Goal: Task Accomplishment & Management: Use online tool/utility

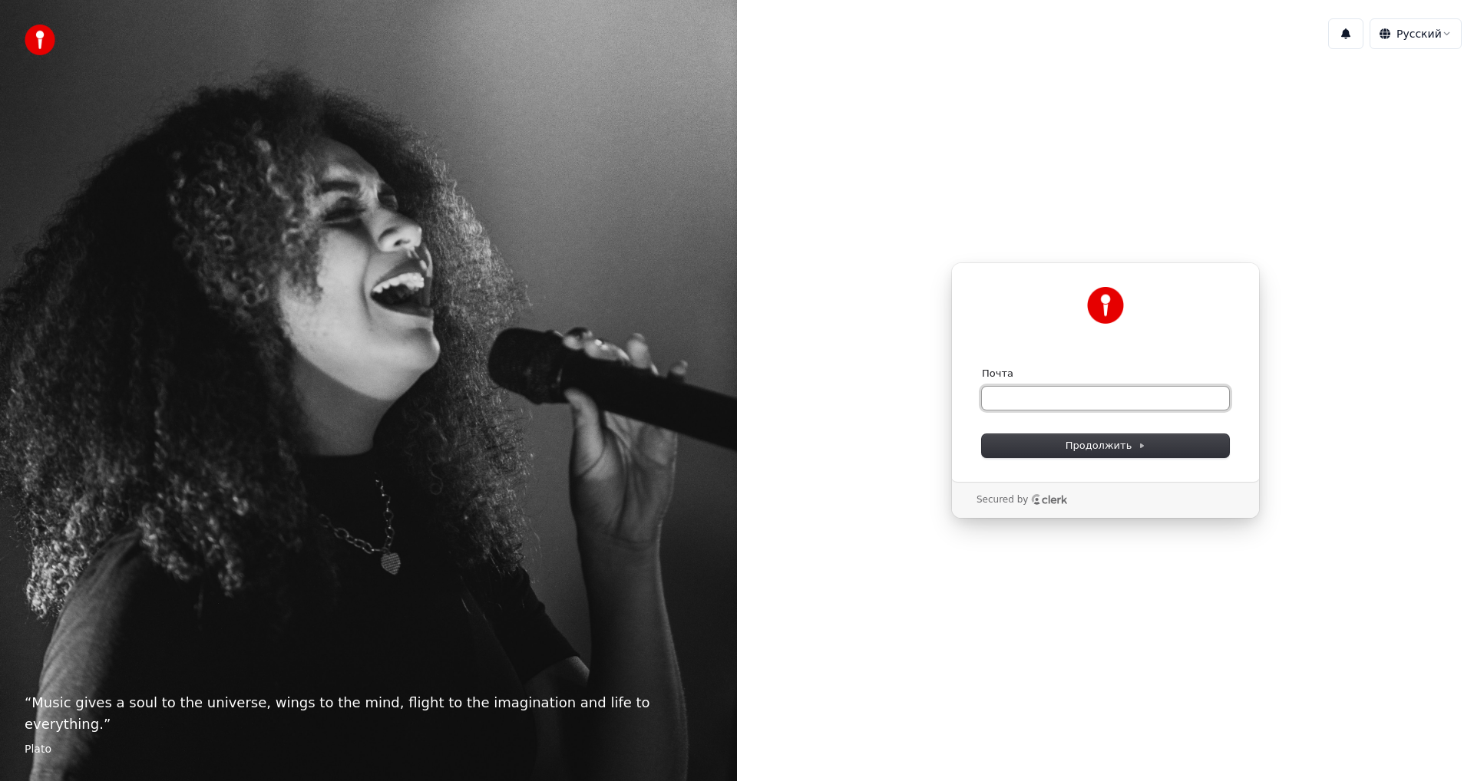
click at [1008, 399] on input "Почта" at bounding box center [1105, 398] width 247 height 23
click at [1078, 441] on span "Продолжить" at bounding box center [1105, 446] width 81 height 14
click at [999, 395] on input "Почта" at bounding box center [1105, 398] width 247 height 23
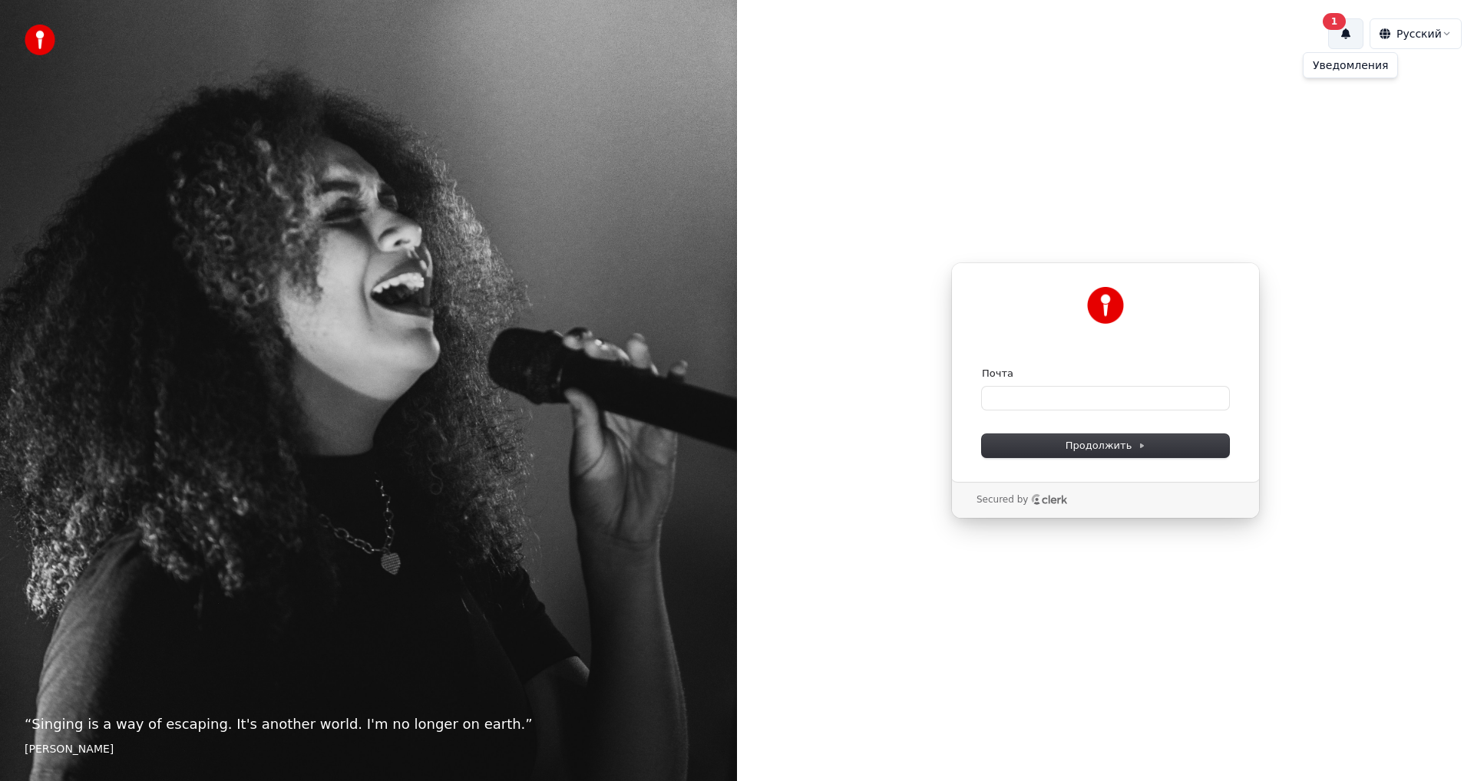
click at [1329, 20] on div "1" at bounding box center [1333, 21] width 23 height 17
click at [1425, 81] on button "Обновить" at bounding box center [1452, 83] width 81 height 31
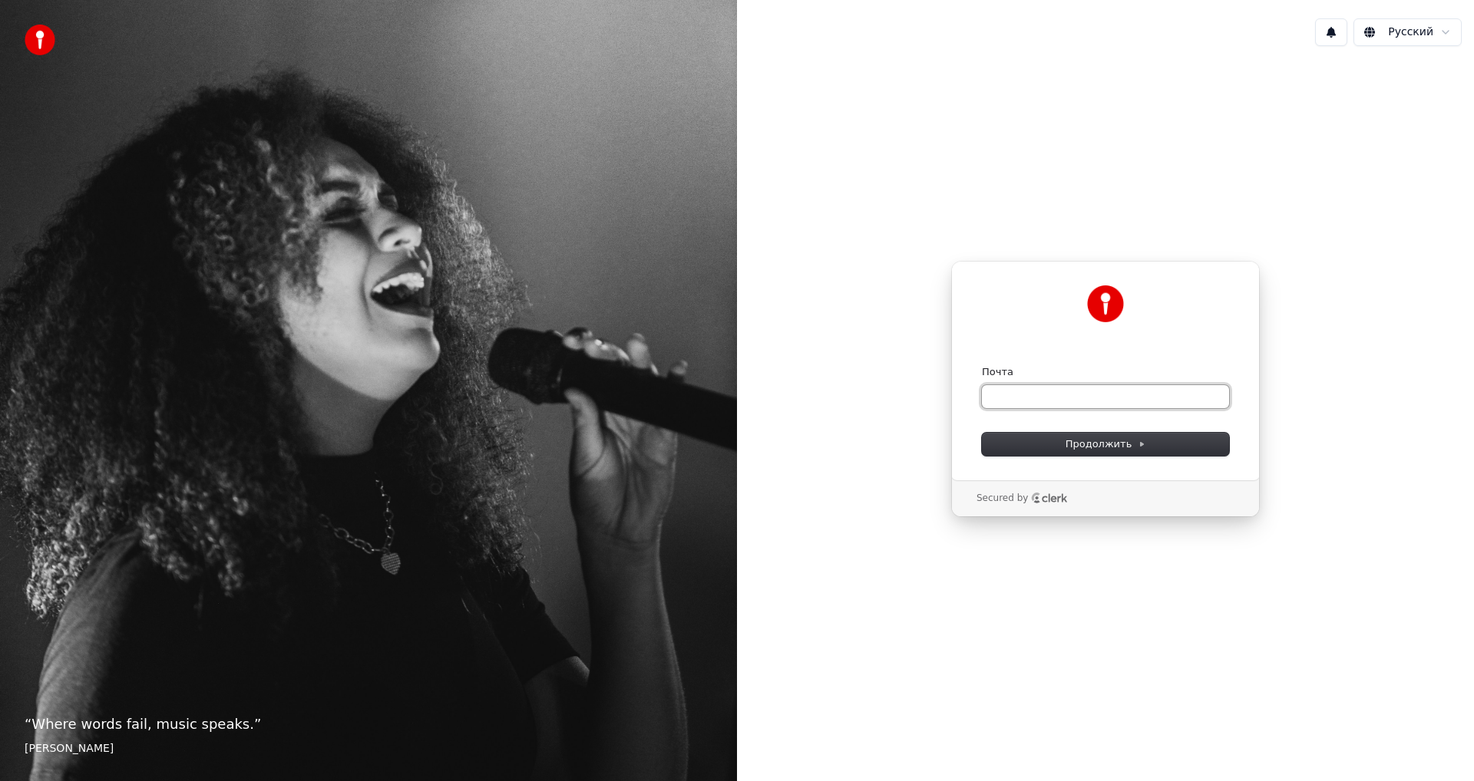
click at [990, 397] on input "Почта" at bounding box center [1105, 396] width 247 height 23
click at [1095, 446] on span "Продолжить" at bounding box center [1105, 445] width 81 height 14
type input "**********"
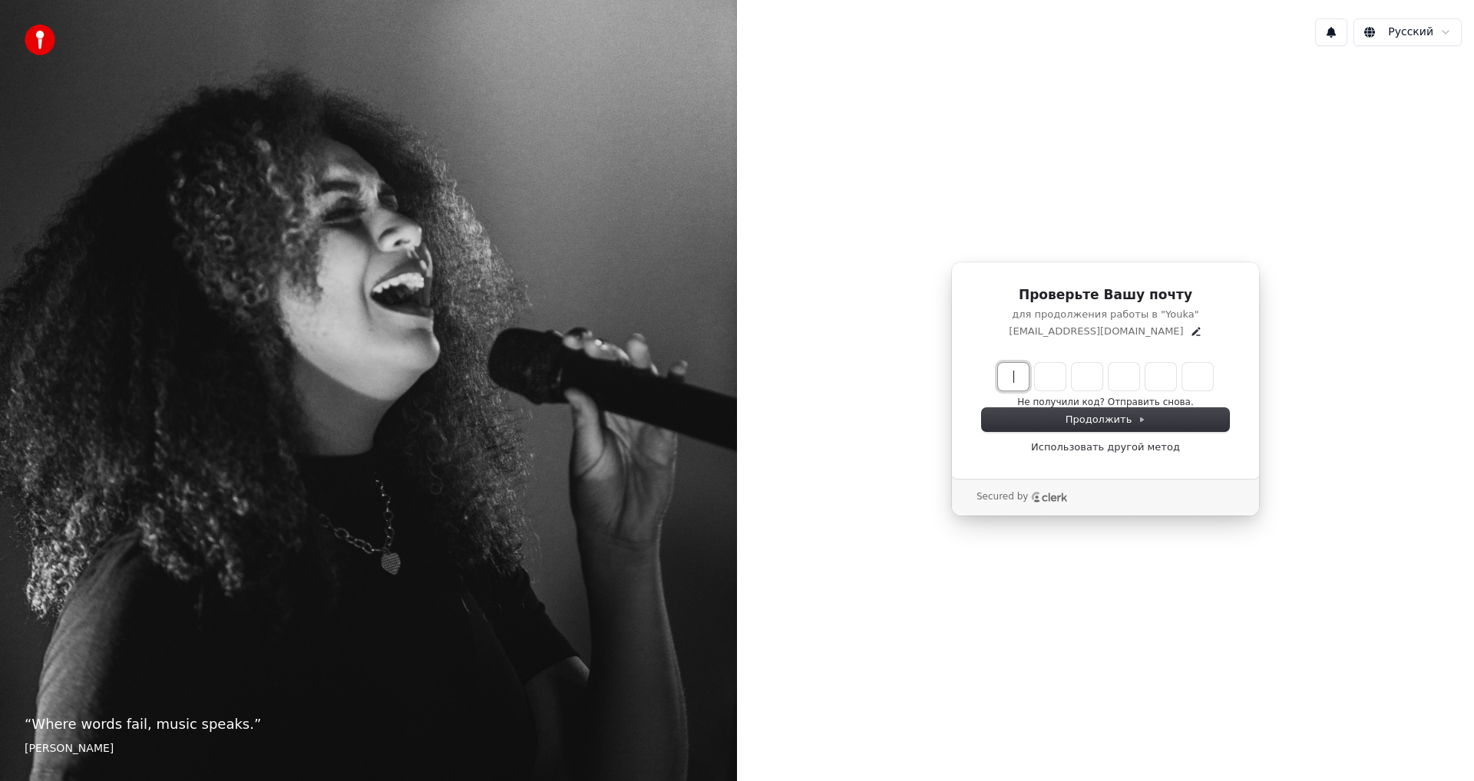
click at [1016, 374] on input "Enter verification code" at bounding box center [1121, 377] width 246 height 28
type input "******"
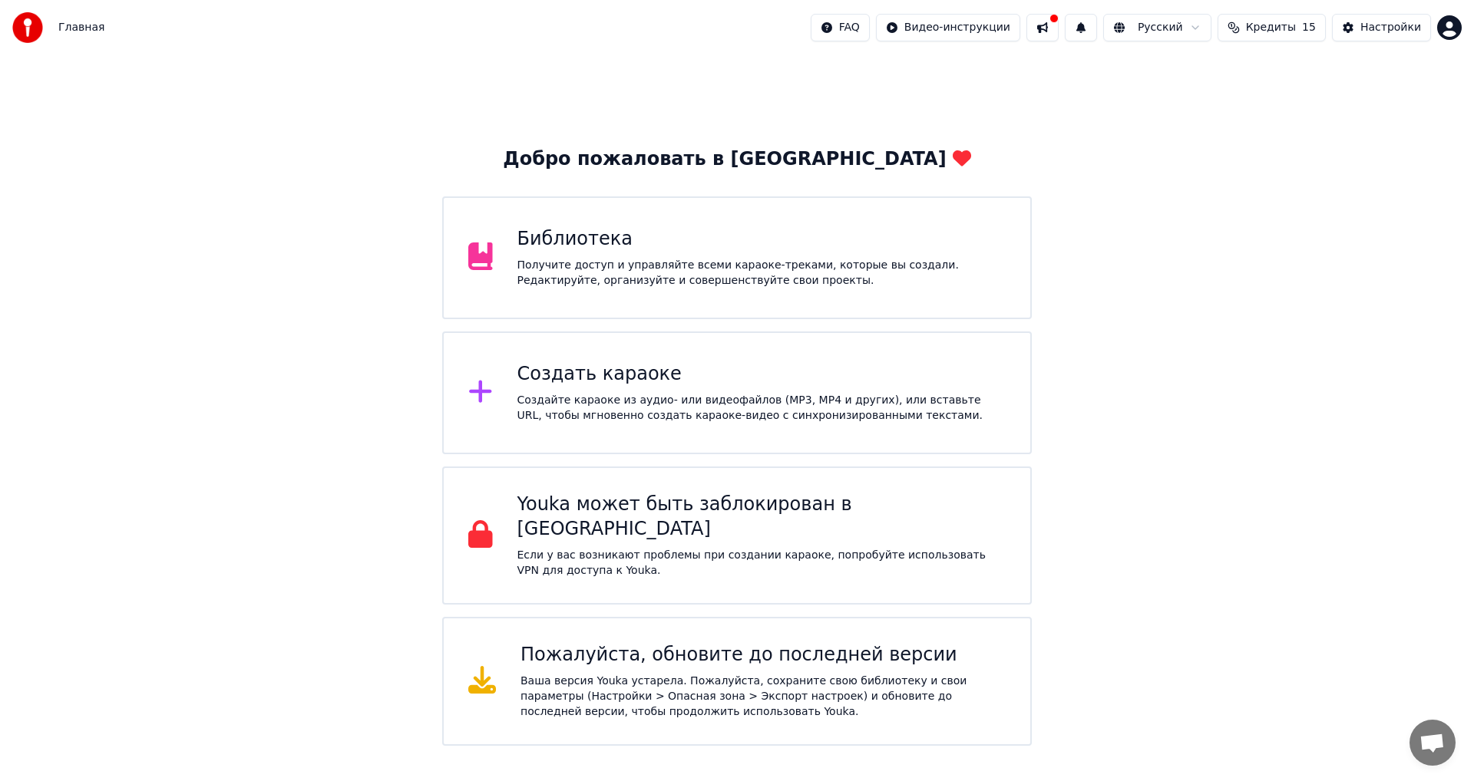
click at [568, 253] on div "Библиотека Получите доступ и управляйте всеми караоке-треками, которые вы созда…" at bounding box center [761, 257] width 489 height 61
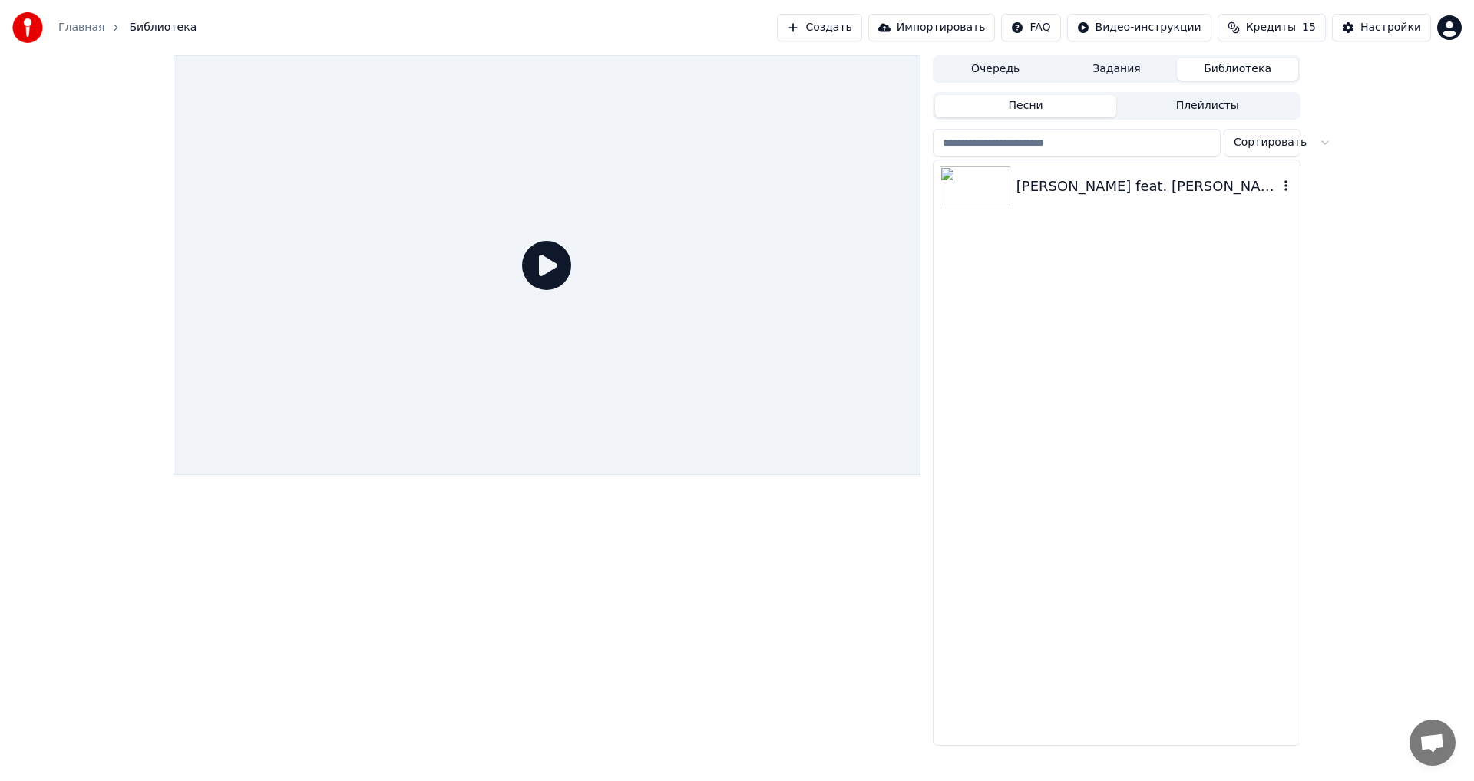
click at [989, 180] on img at bounding box center [974, 187] width 71 height 40
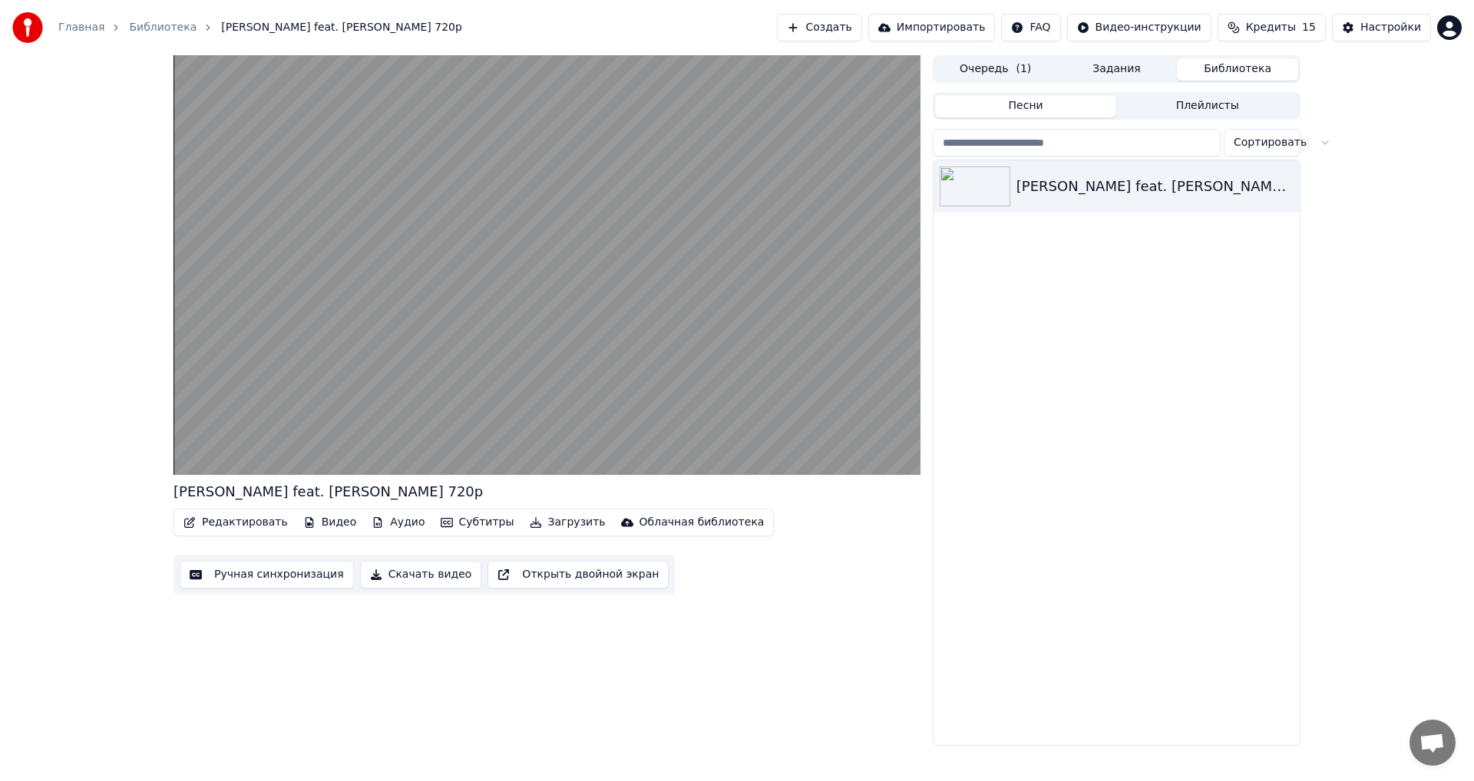
click at [379, 523] on button "Аудио" at bounding box center [397, 522] width 65 height 21
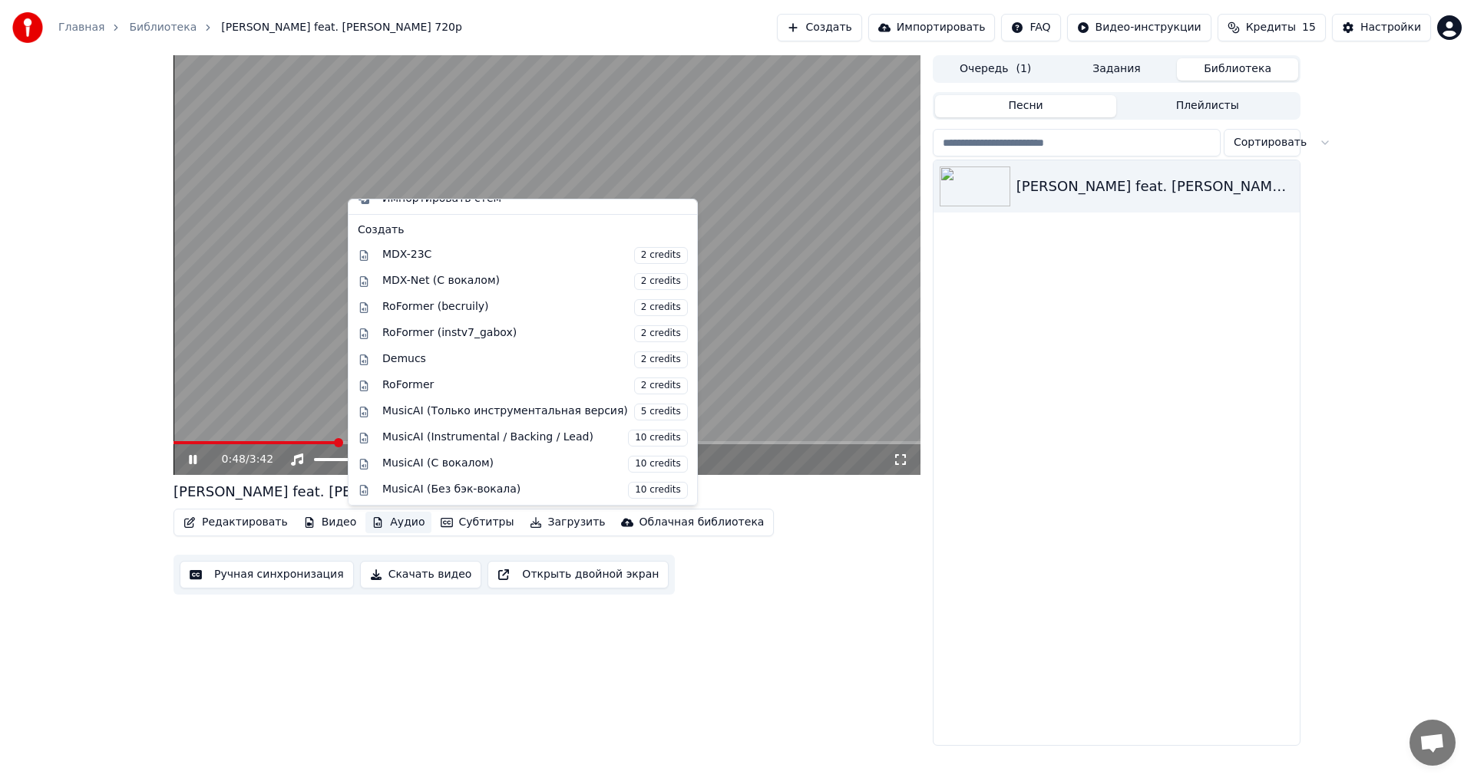
scroll to position [156, 0]
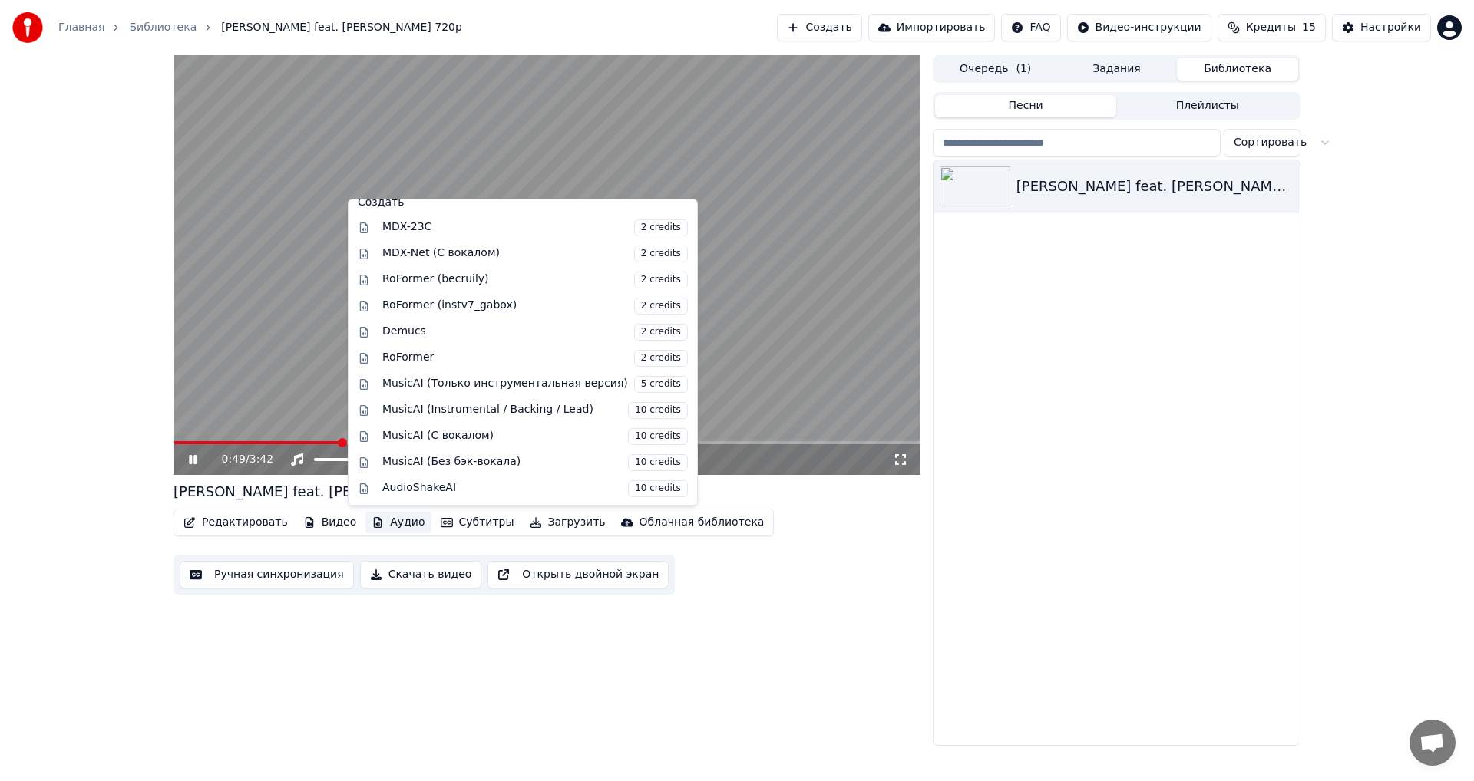
click at [821, 538] on div "Редактировать Видео Аудио Субтитры Загрузить Облачная библиотека Ручная синхрон…" at bounding box center [546, 552] width 747 height 86
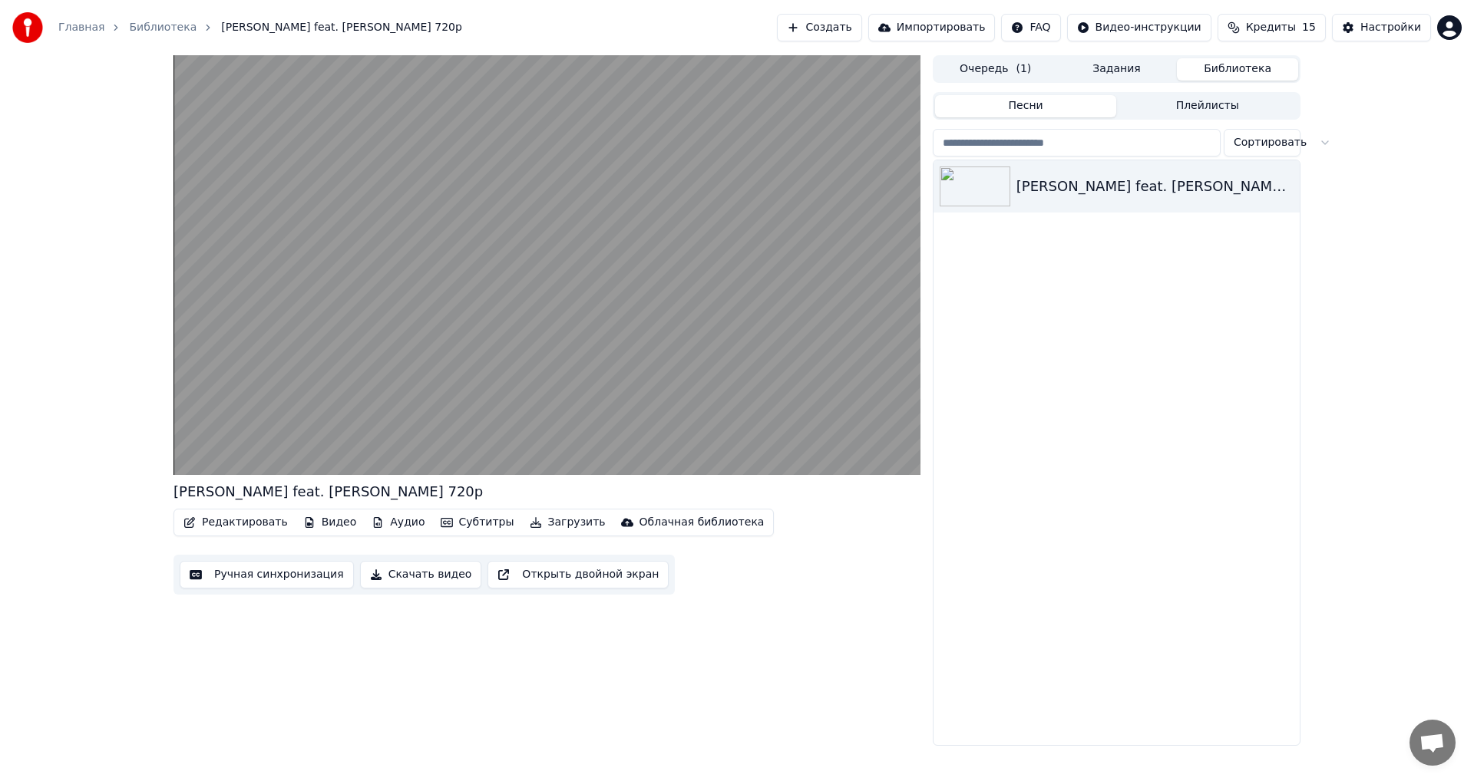
click at [642, 520] on div "Облачная библиотека" at bounding box center [701, 522] width 125 height 15
click at [960, 596] on div "[PERSON_NAME] feat. [PERSON_NAME] 720p" at bounding box center [1116, 452] width 366 height 585
click at [419, 576] on button "Скачать видео" at bounding box center [421, 575] width 122 height 28
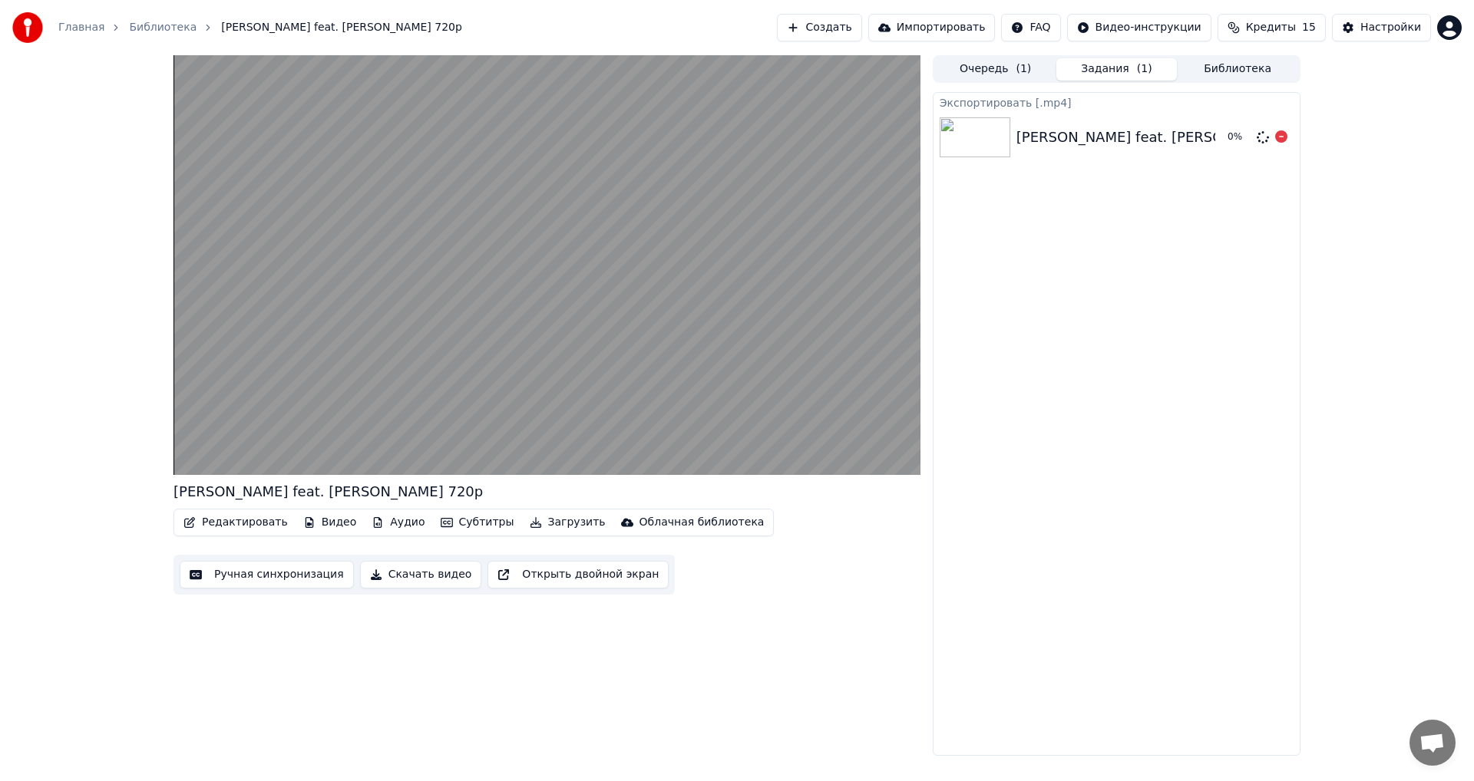
click at [1095, 141] on div "[PERSON_NAME] feat. [PERSON_NAME] 720p" at bounding box center [1170, 137] width 309 height 21
click at [982, 137] on img at bounding box center [974, 137] width 71 height 40
click at [989, 104] on div "Экспортировать [.mp4]" at bounding box center [1116, 102] width 366 height 18
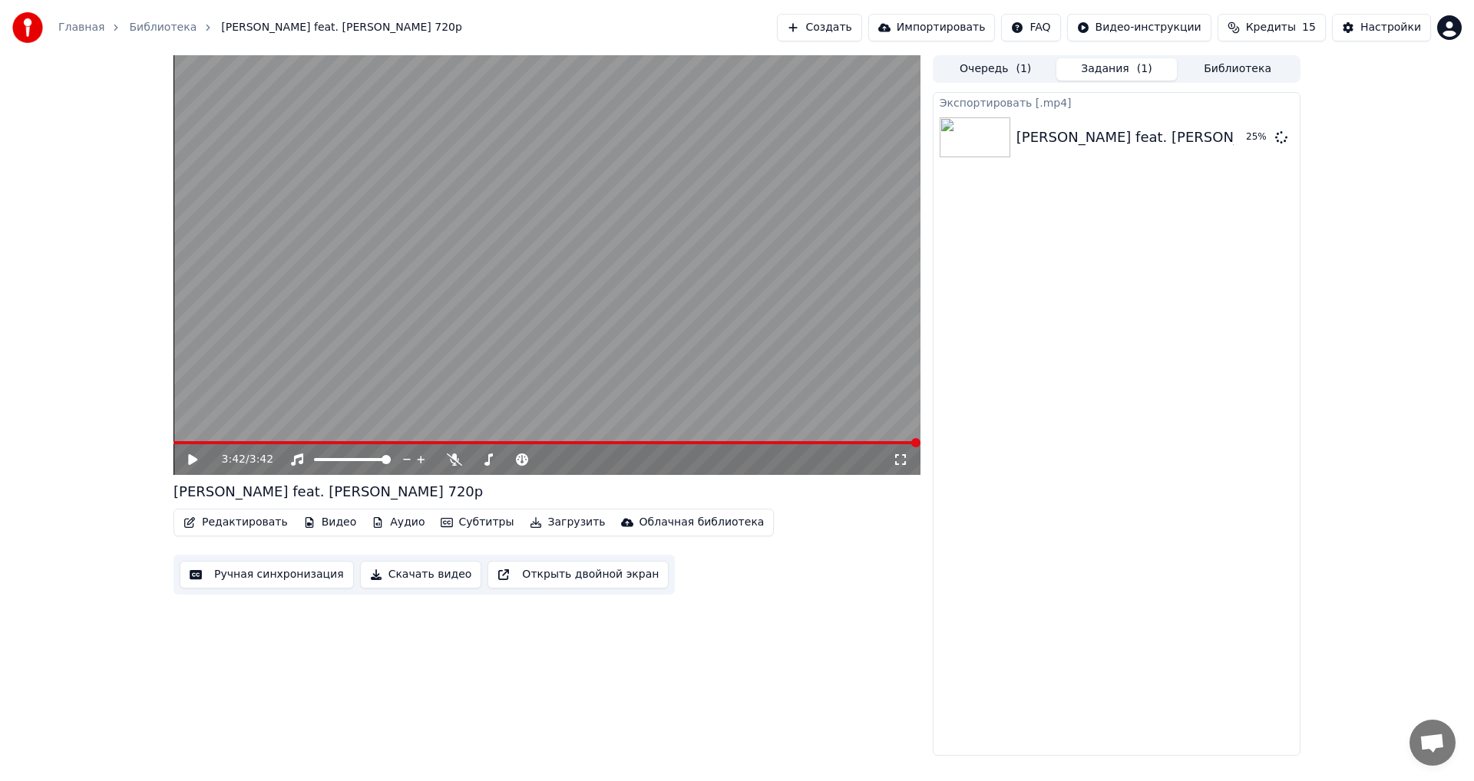
click at [190, 457] on icon at bounding box center [192, 459] width 9 height 11
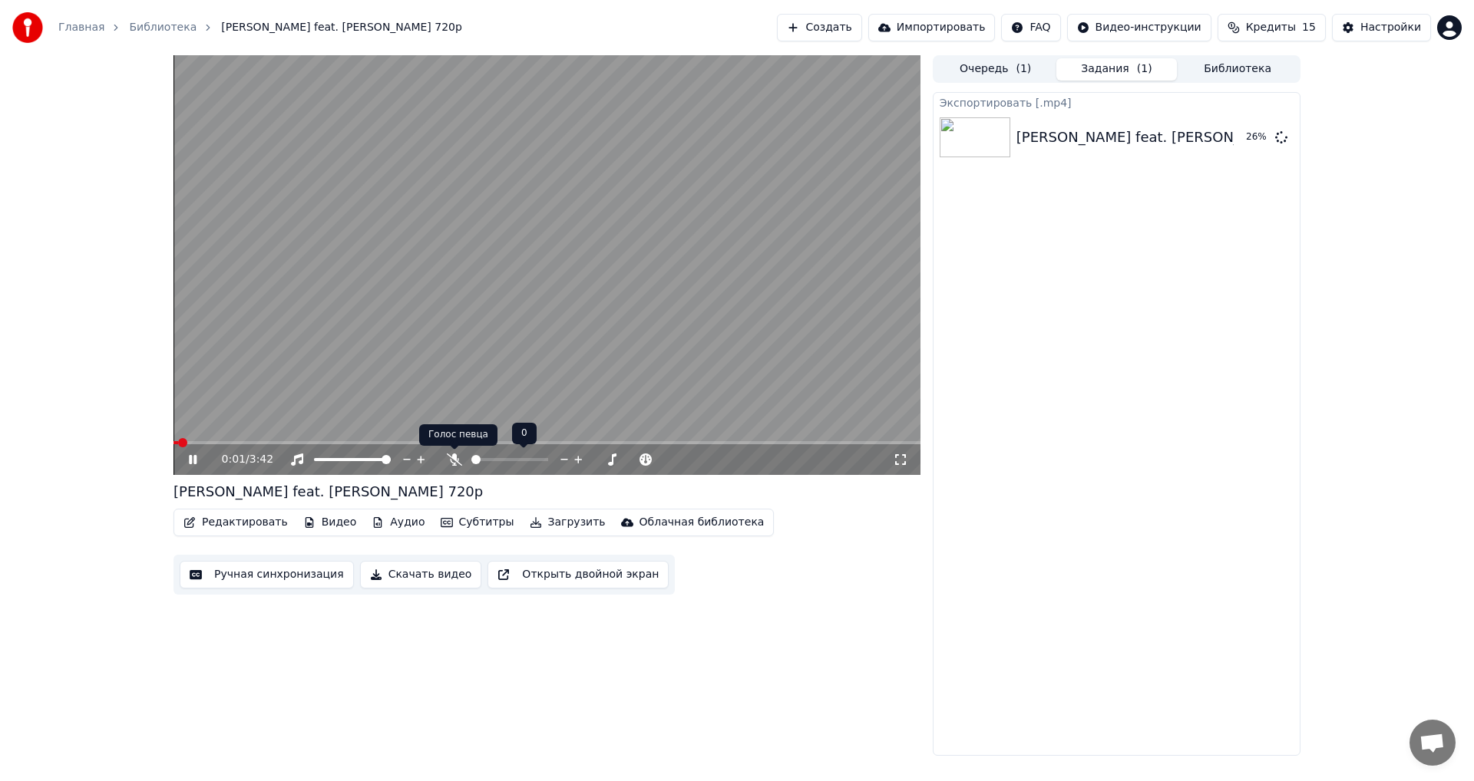
click at [449, 456] on icon at bounding box center [454, 460] width 15 height 12
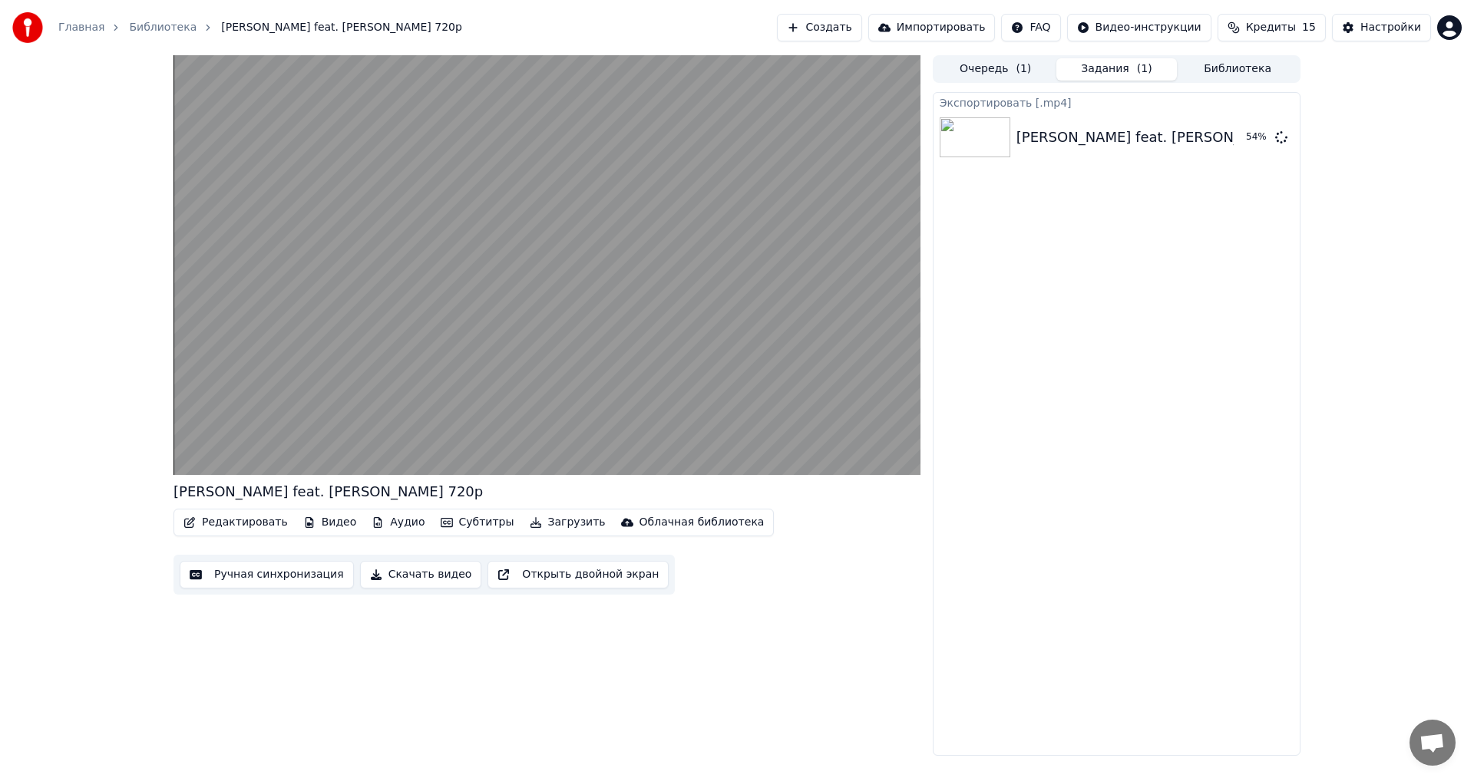
click at [239, 523] on button "Редактировать" at bounding box center [235, 522] width 117 height 21
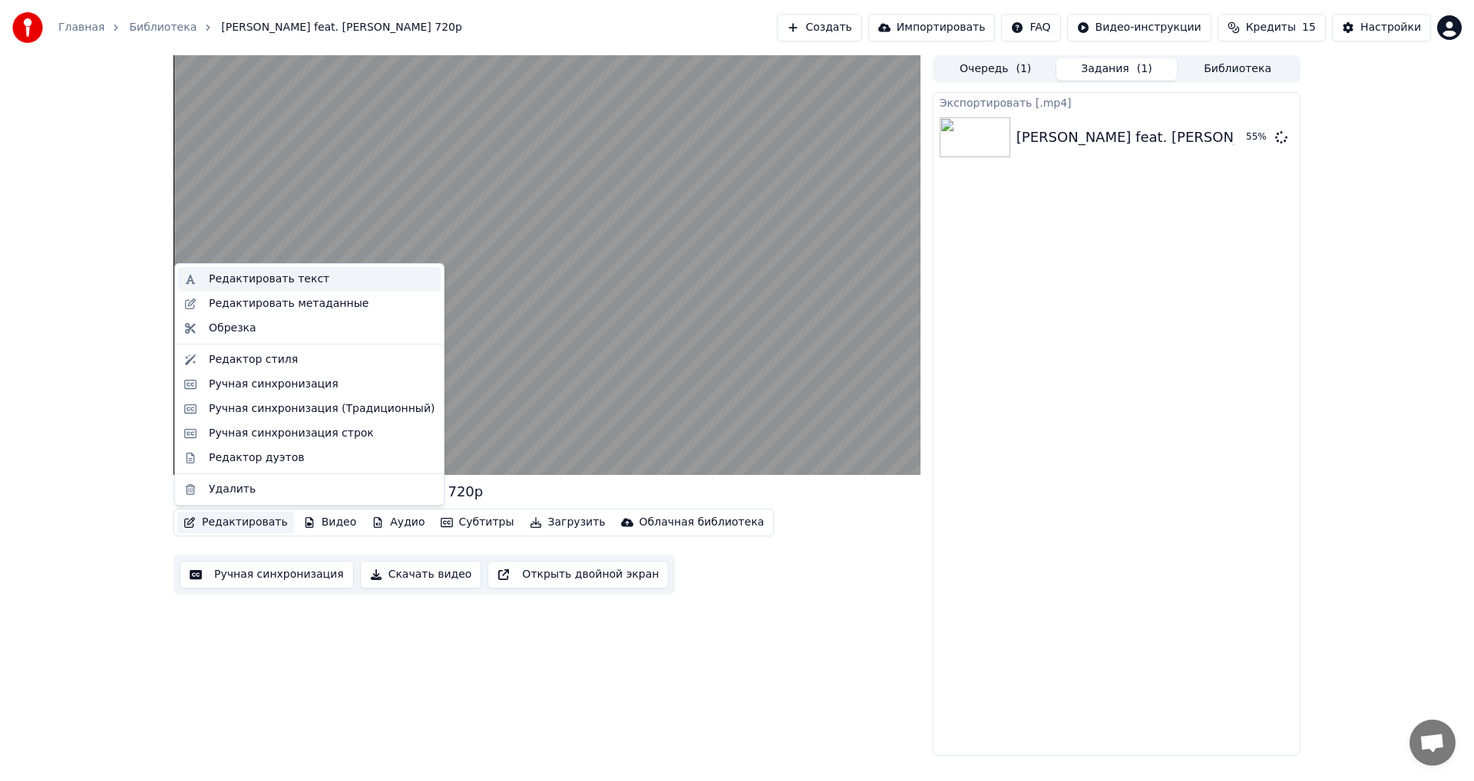
click at [238, 282] on div "Редактировать текст" at bounding box center [269, 279] width 121 height 15
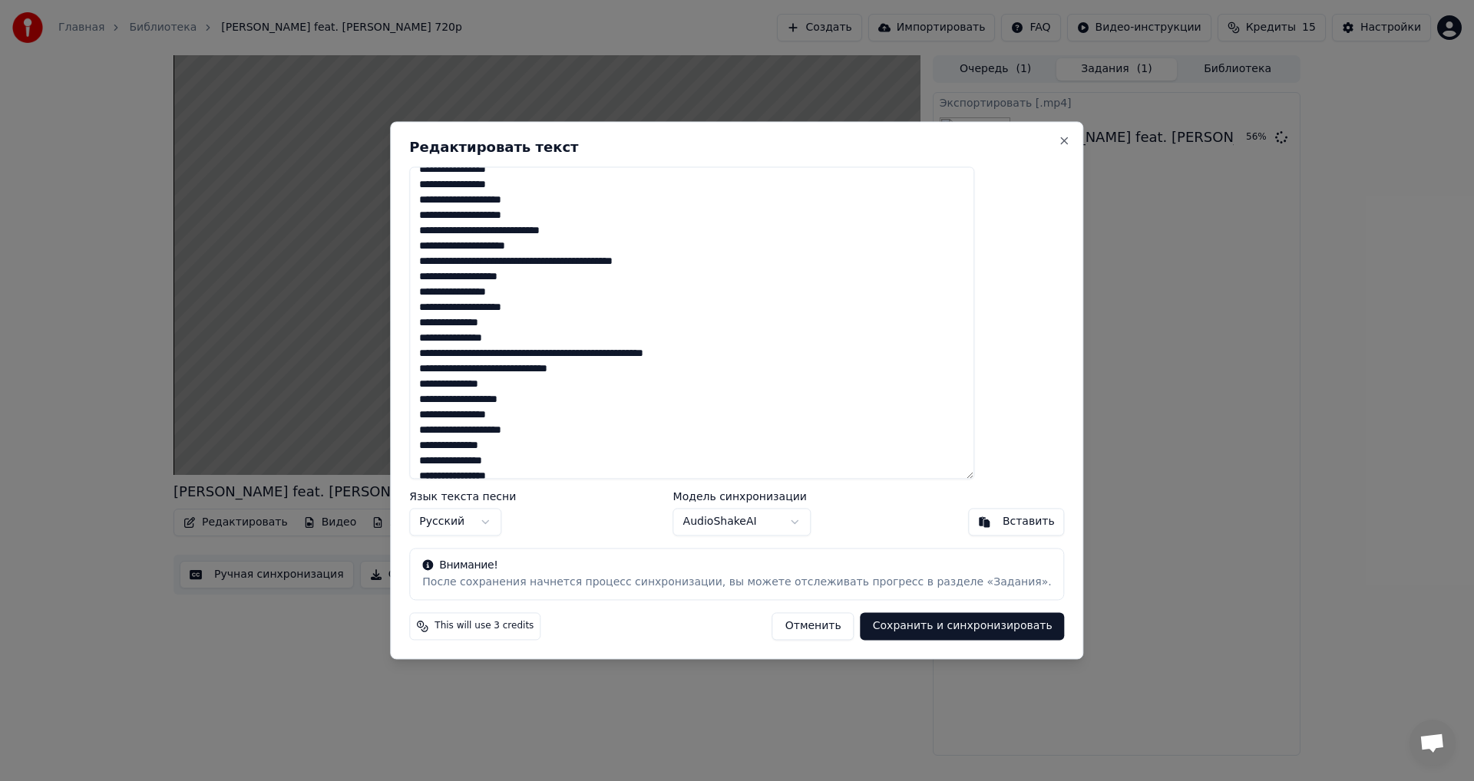
scroll to position [223, 0]
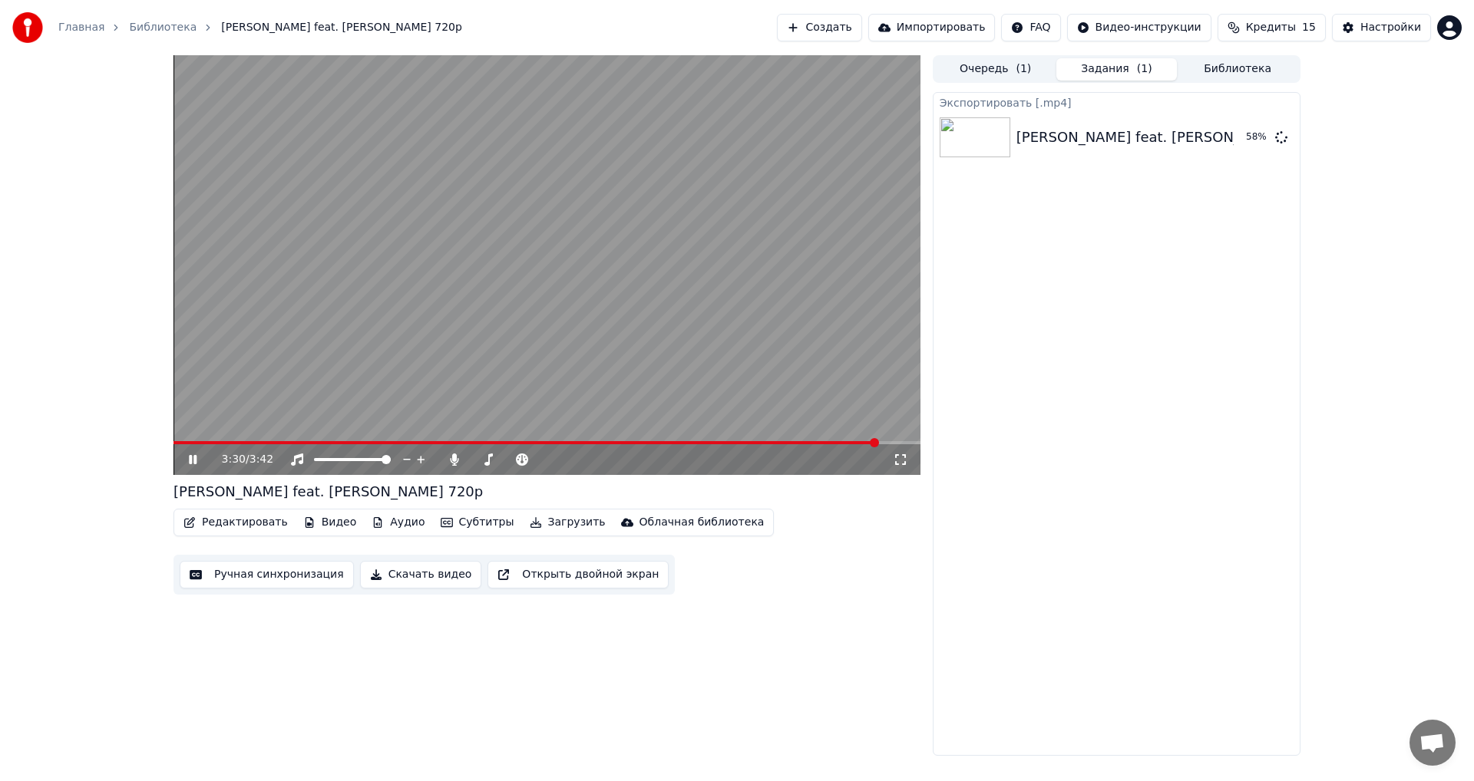
click at [388, 523] on button "Аудио" at bounding box center [397, 522] width 65 height 21
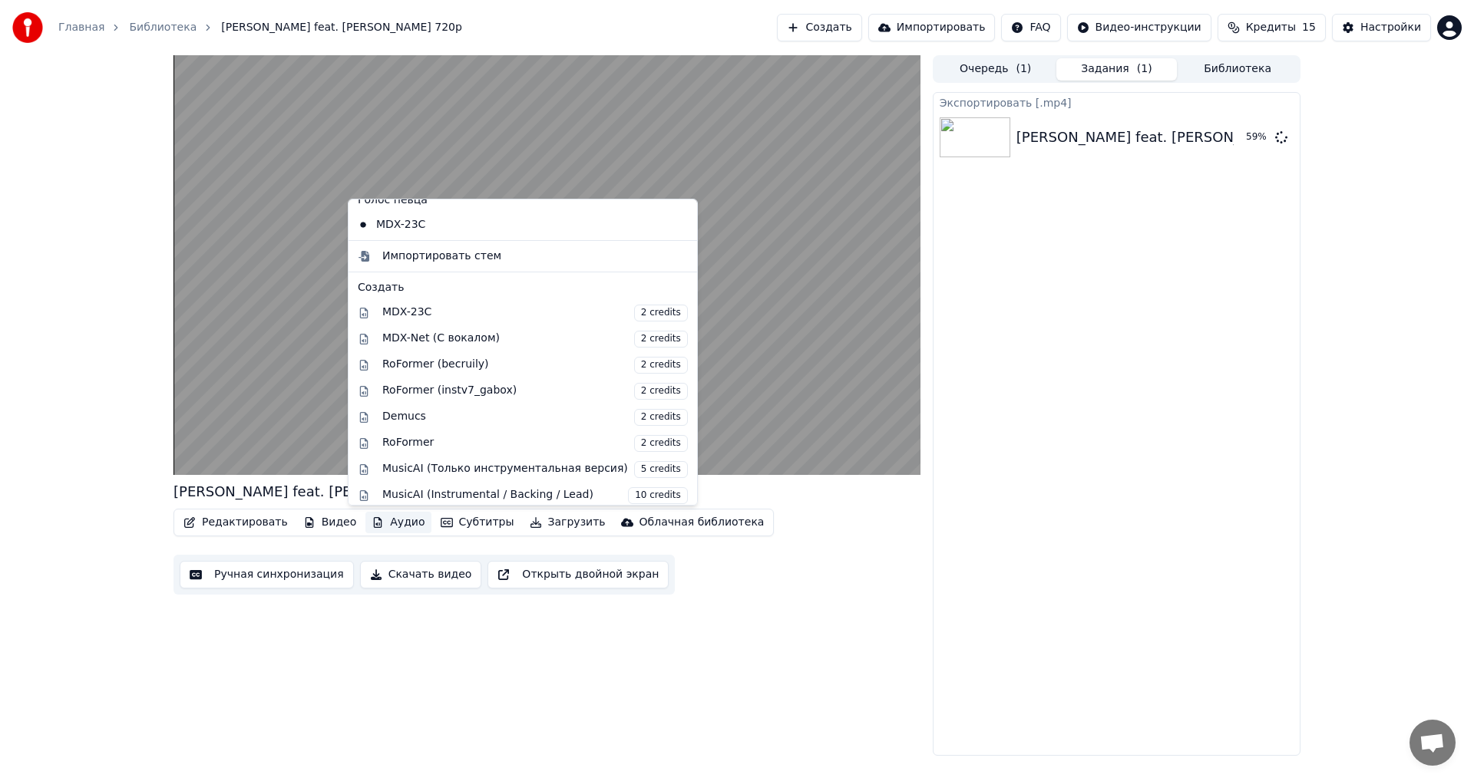
scroll to position [156, 0]
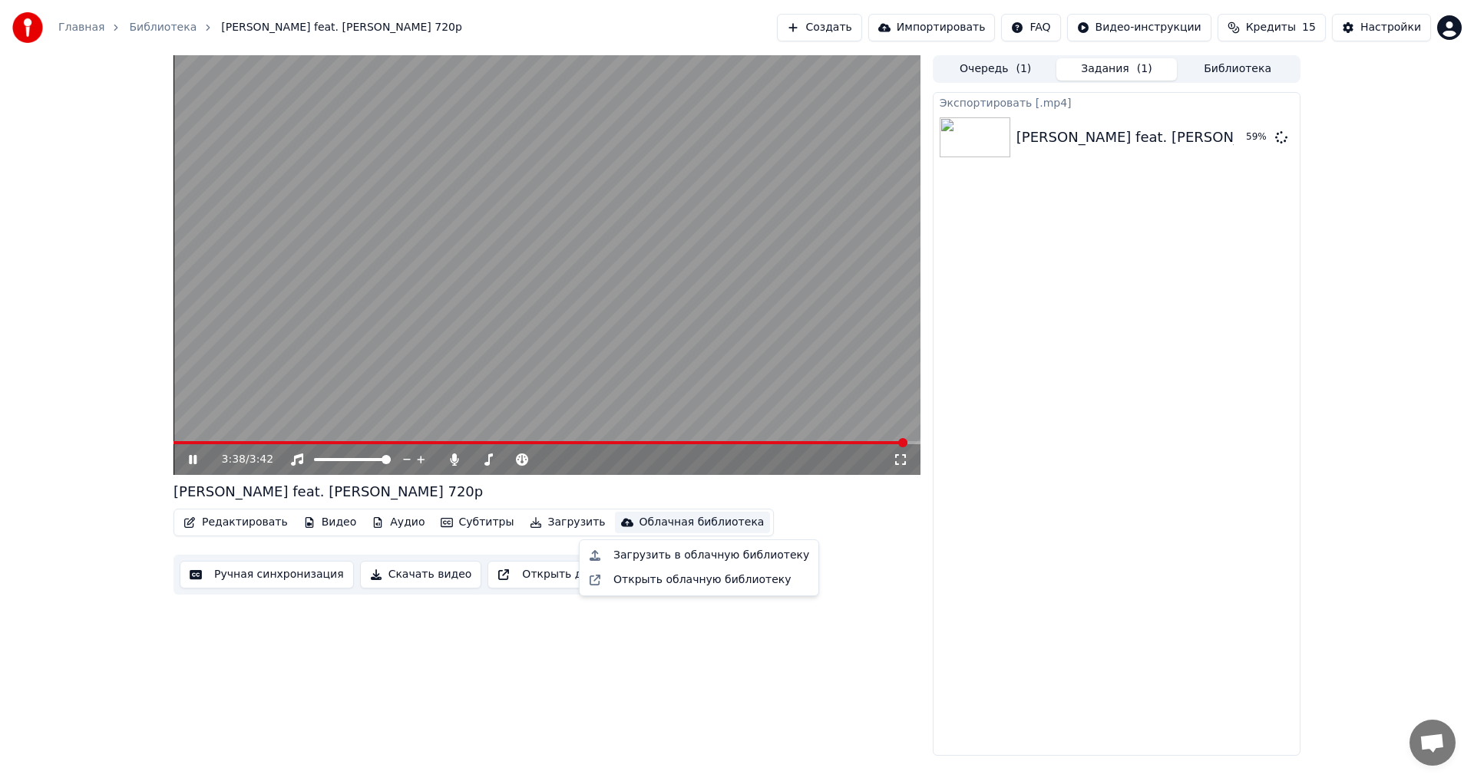
click at [863, 641] on div "3:38 / 3:42 [PERSON_NAME] feat. [PERSON_NAME] 720p Редактировать Видео Аудио Су…" at bounding box center [546, 405] width 747 height 701
click at [990, 576] on div "Экспортировать [.mp4] [PERSON_NAME] feat. [PERSON_NAME] 720p 61 %" at bounding box center [1117, 424] width 368 height 664
click at [561, 573] on button "Открыть двойной экран" at bounding box center [577, 575] width 181 height 28
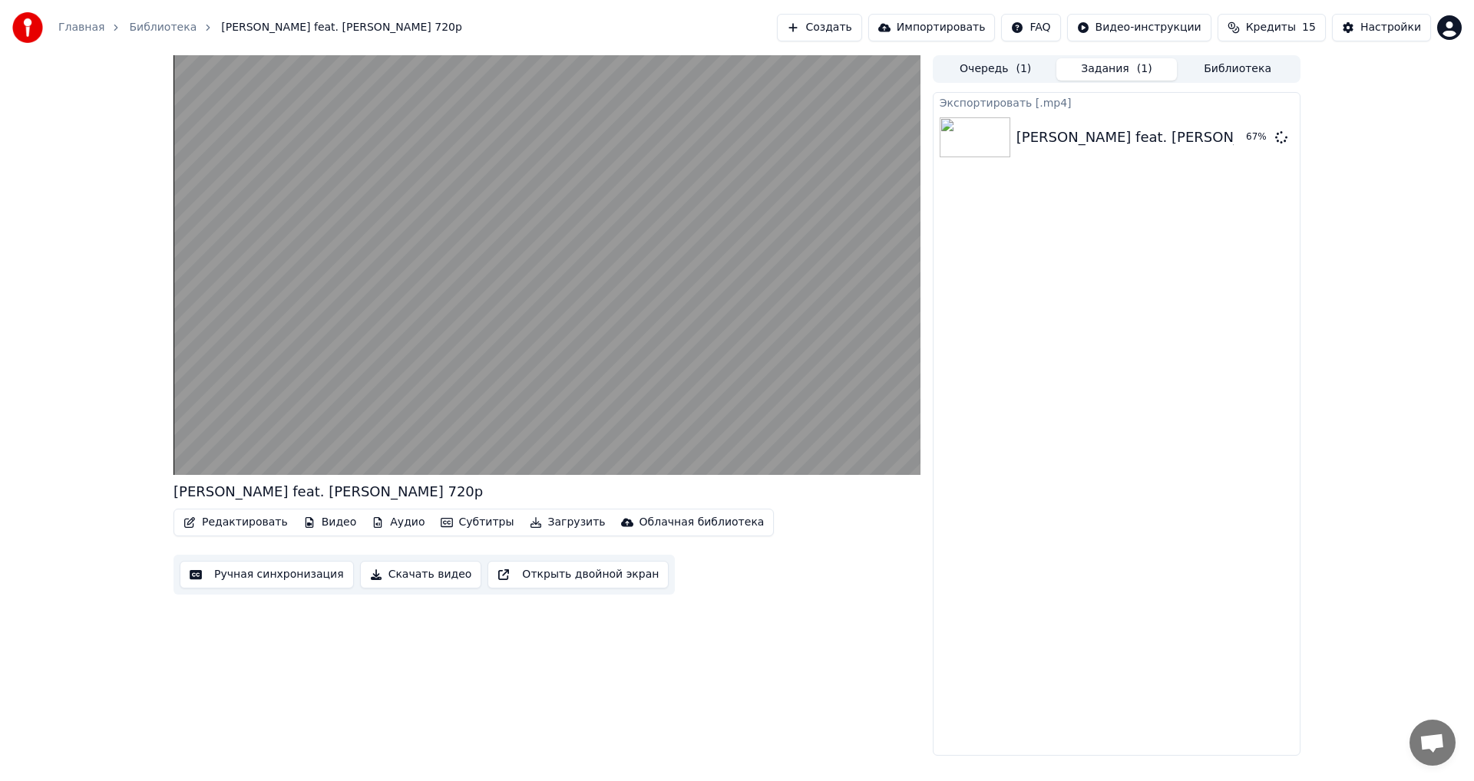
click at [1260, 28] on span "Кредиты" at bounding box center [1271, 27] width 50 height 15
click at [1160, 324] on div "Экспортировать [.mp4] [PERSON_NAME] feat. [PERSON_NAME] 720p 68 %" at bounding box center [1117, 424] width 368 height 664
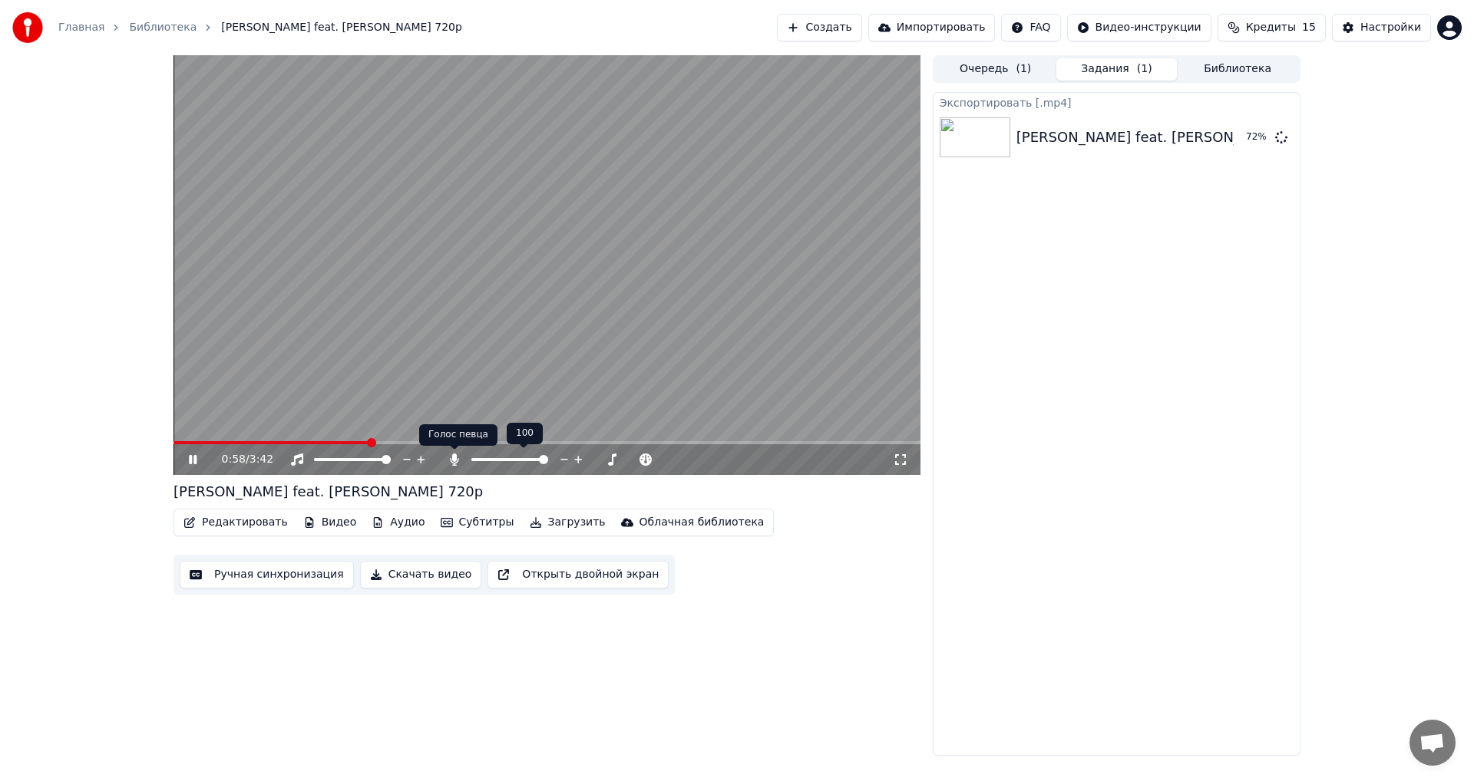
click at [454, 457] on icon at bounding box center [454, 460] width 8 height 12
click at [454, 457] on icon at bounding box center [454, 460] width 15 height 12
click at [191, 454] on icon at bounding box center [204, 460] width 36 height 12
click at [1230, 135] on button "Показать" at bounding box center [1229, 138] width 79 height 28
click at [834, 28] on button "Создать" at bounding box center [819, 28] width 84 height 28
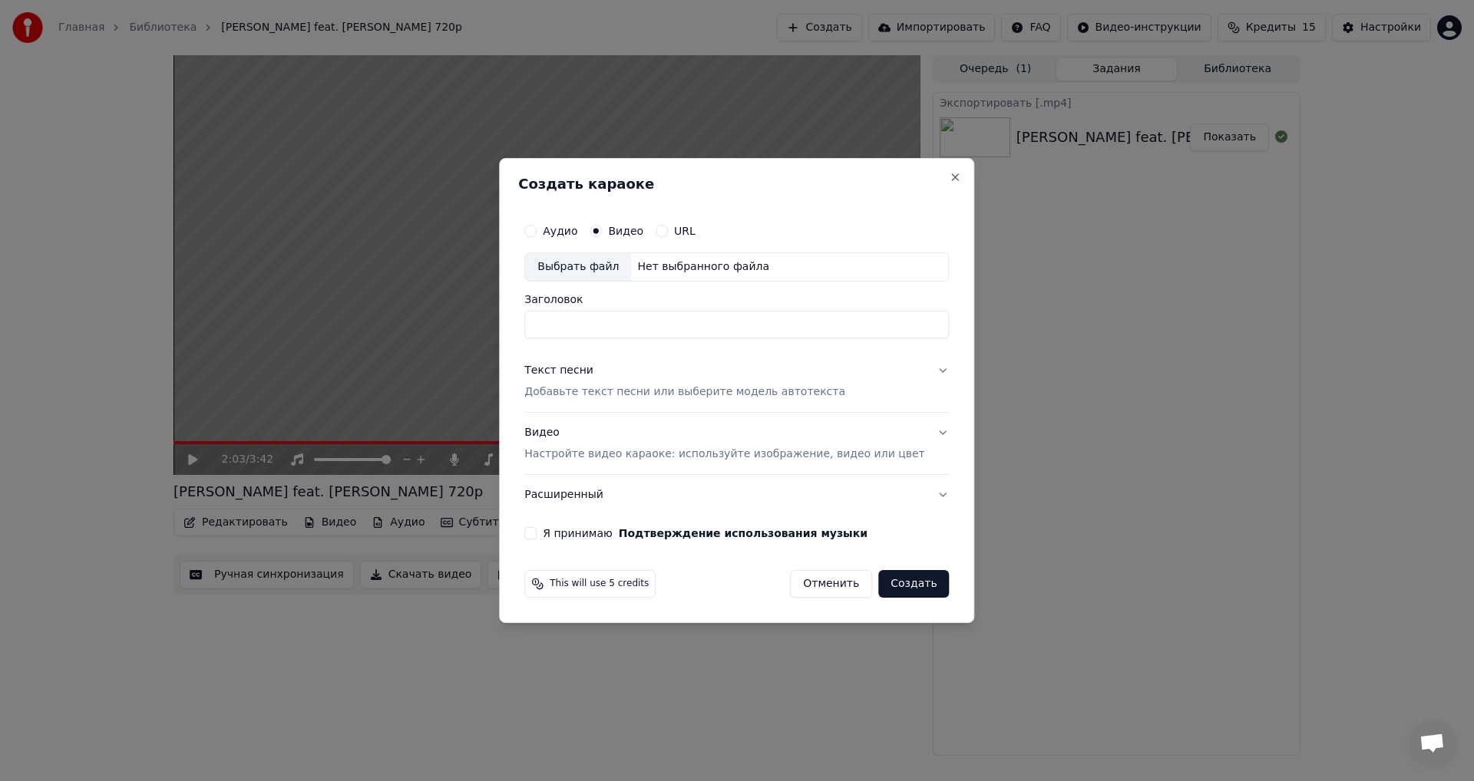
click at [587, 267] on div "Выбрать файл" at bounding box center [578, 267] width 106 height 28
type input "**********"
click at [917, 370] on button "Текст песни Добавьте текст песни или выберите модель автотекста" at bounding box center [736, 381] width 424 height 61
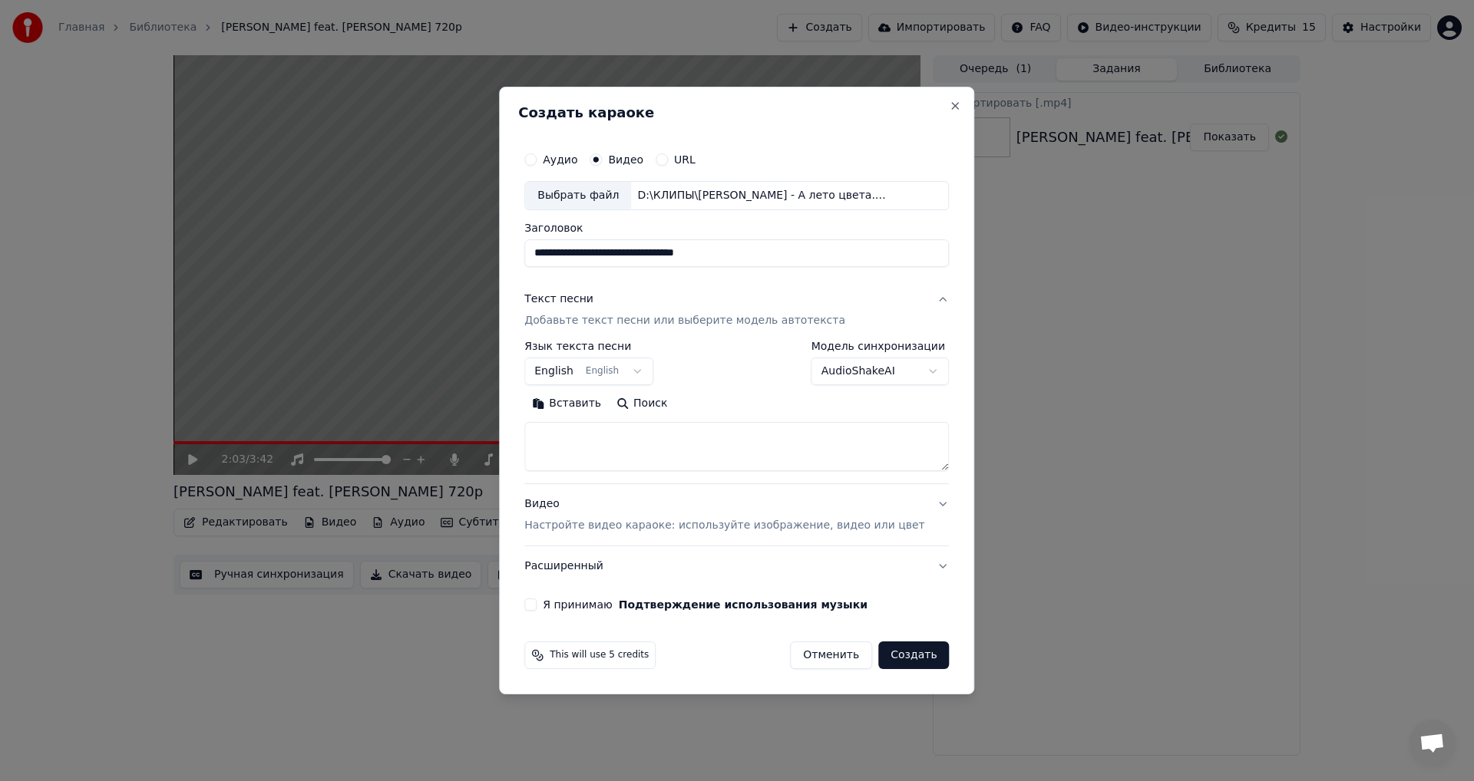
select select
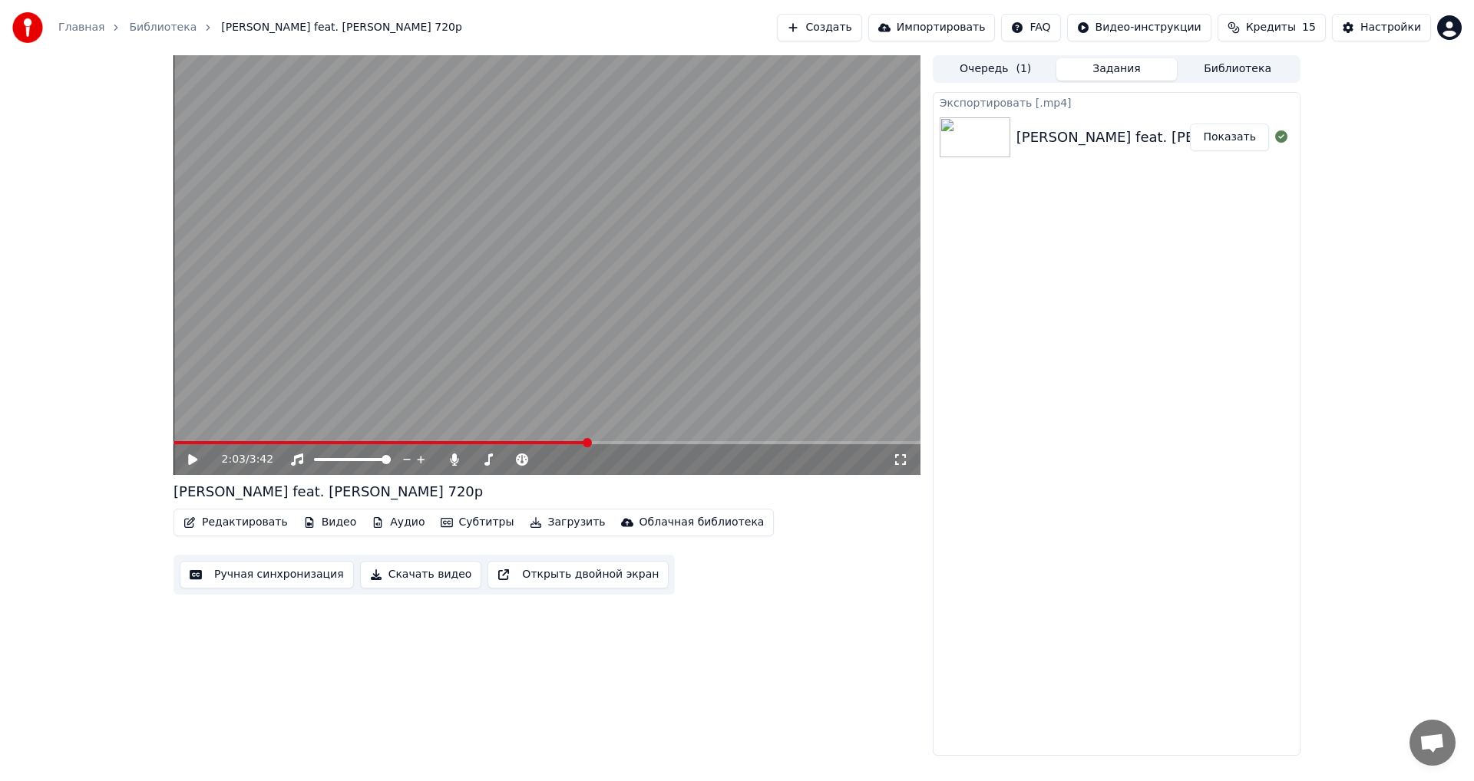
click at [820, 25] on button "Создать" at bounding box center [819, 28] width 84 height 28
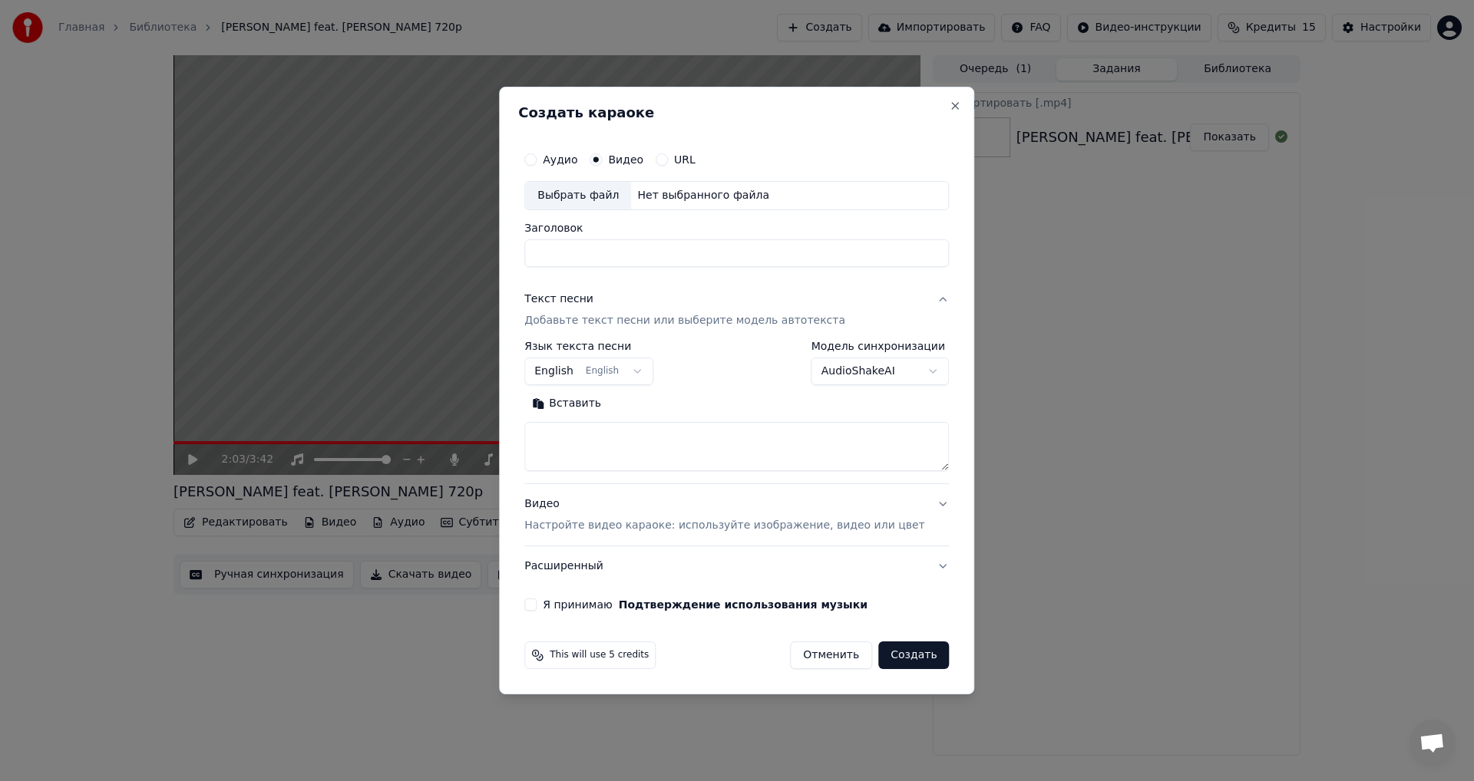
click at [586, 192] on div "Выбрать файл" at bounding box center [578, 196] width 106 height 28
type input "**********"
click at [887, 655] on button "Создать" at bounding box center [913, 656] width 71 height 28
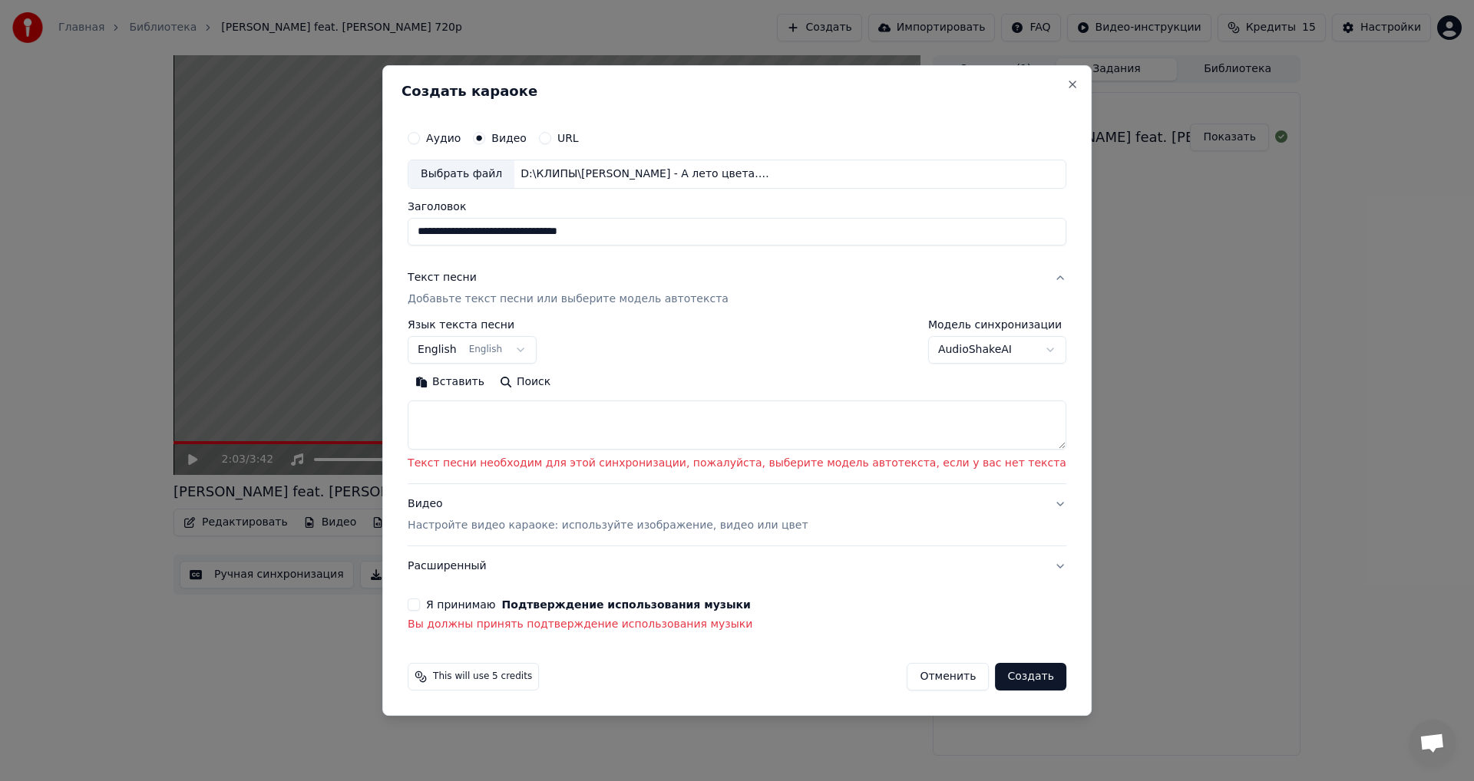
click at [537, 349] on button "English English" at bounding box center [472, 350] width 129 height 28
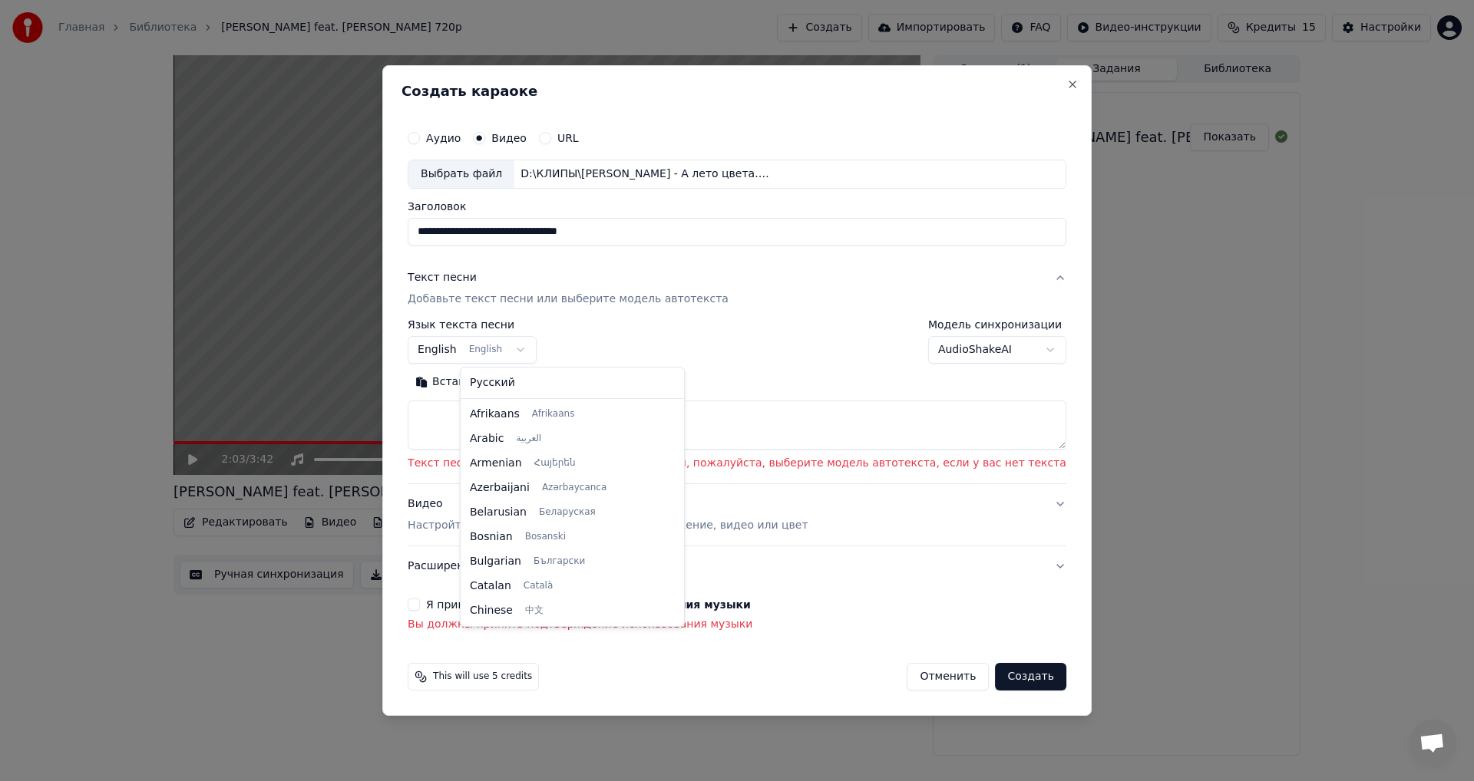
scroll to position [123, 0]
select select "**"
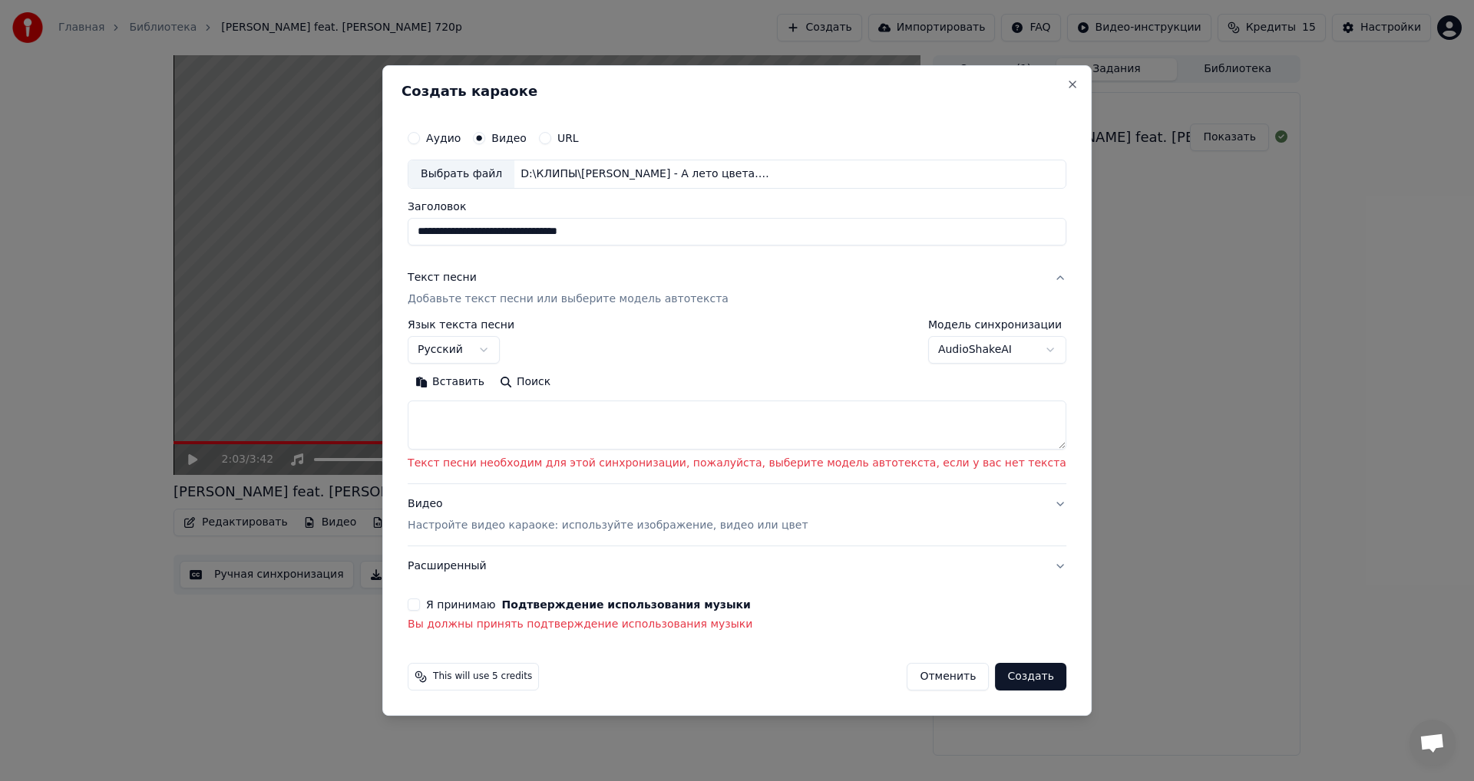
click at [572, 297] on p "Добавьте текст песни или выберите модель автотекста" at bounding box center [568, 299] width 321 height 15
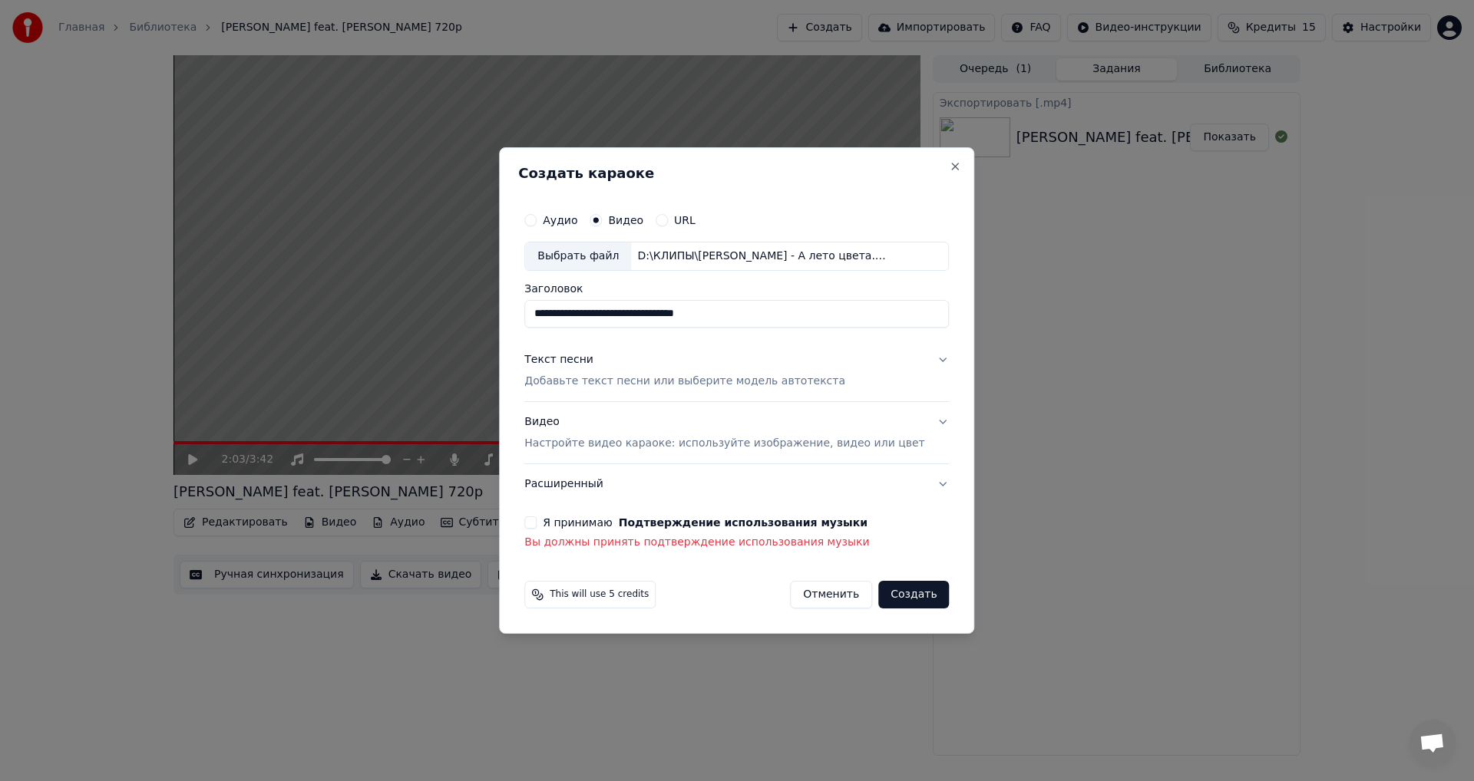
click at [921, 358] on button "Текст песни Добавьте текст песни или выберите модель автотекста" at bounding box center [736, 370] width 424 height 61
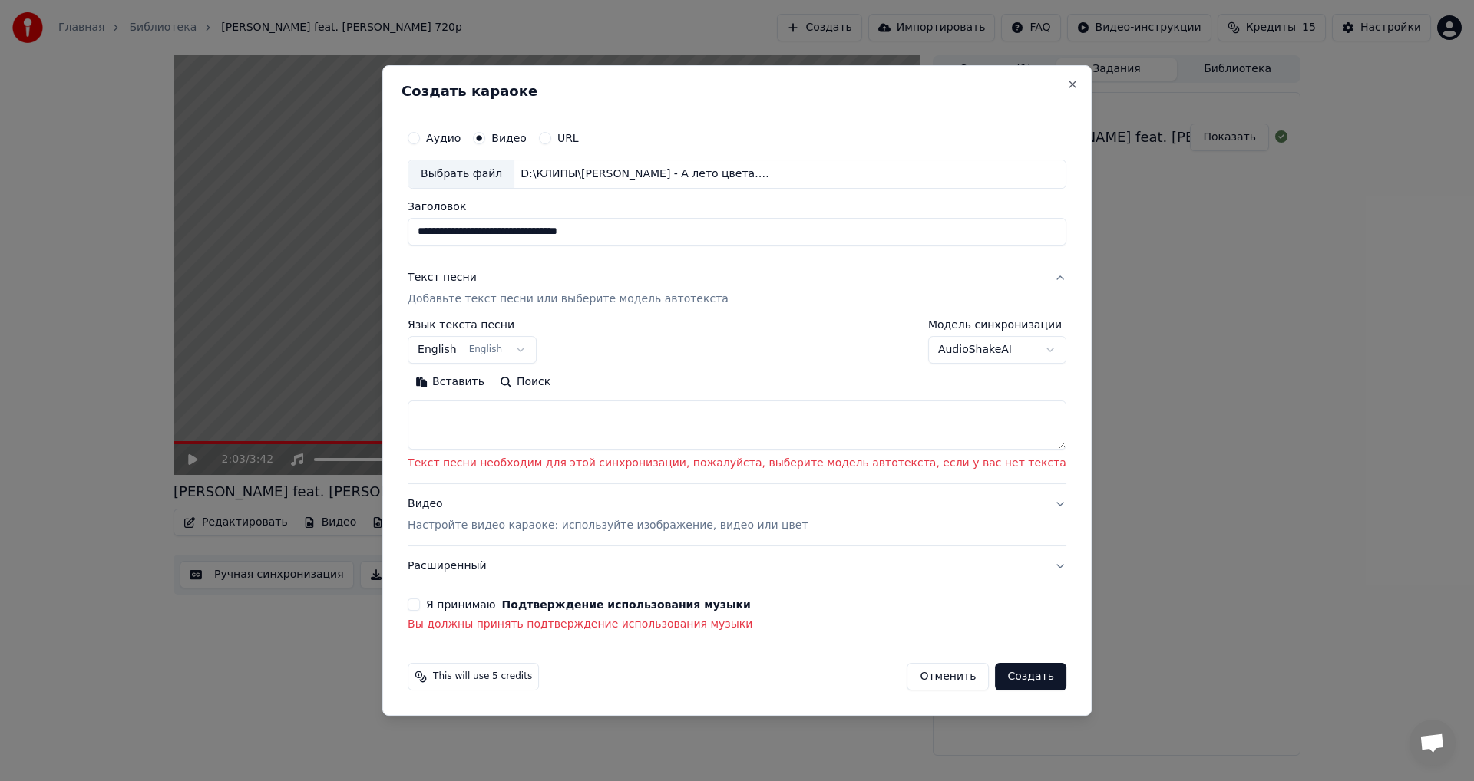
click at [996, 349] on body "**********" at bounding box center [737, 390] width 1474 height 781
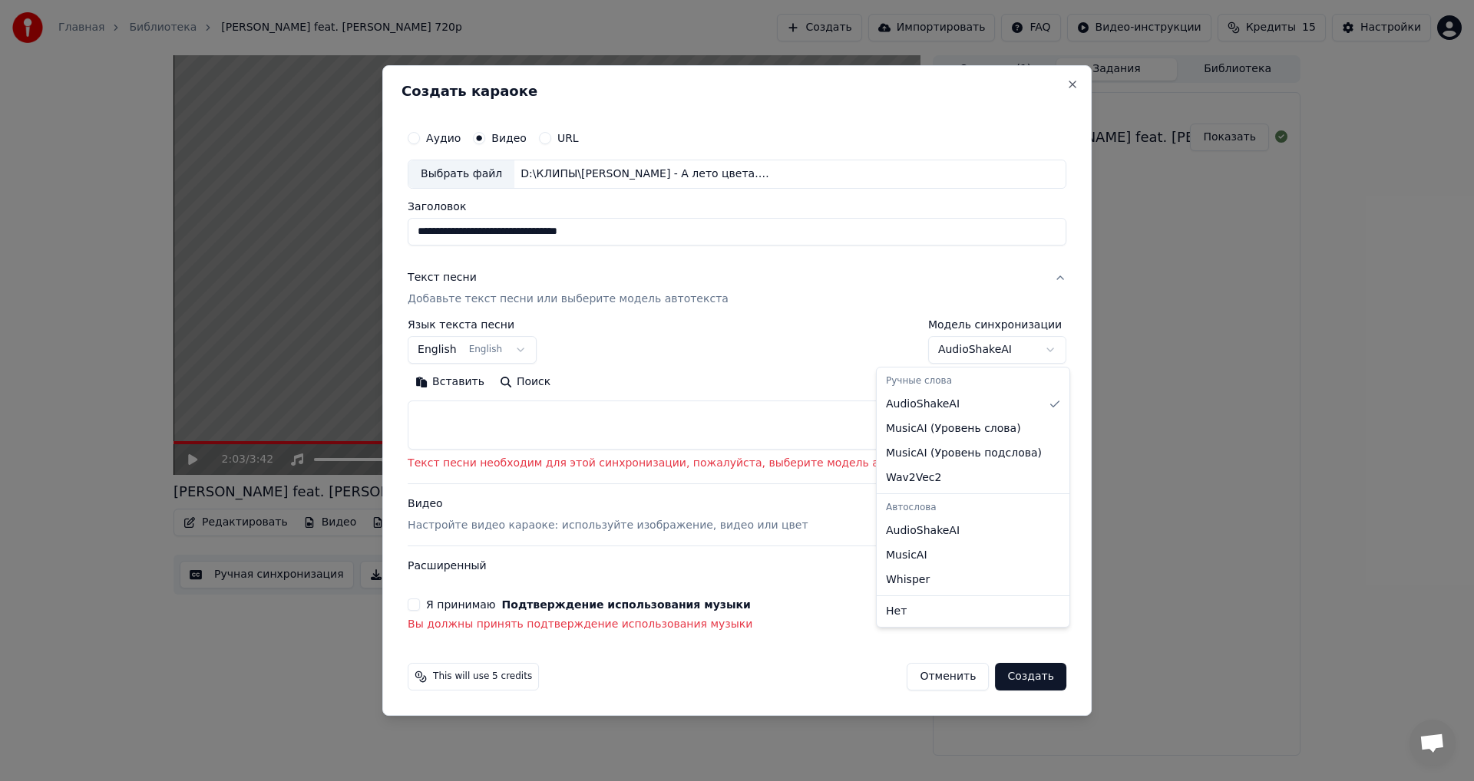
select select "**********"
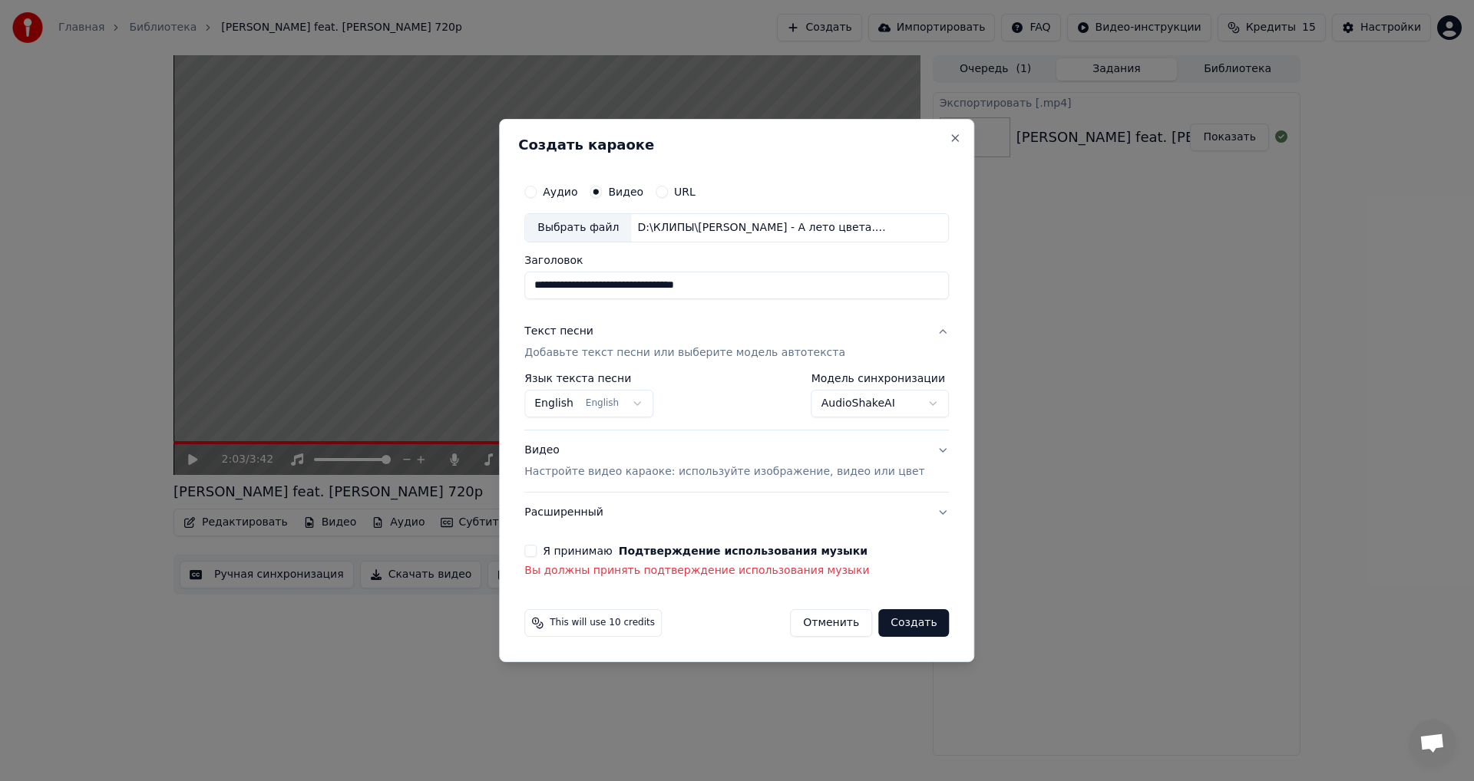
click at [891, 622] on button "Создать" at bounding box center [913, 623] width 71 height 28
click at [893, 625] on button "Создать" at bounding box center [913, 623] width 71 height 28
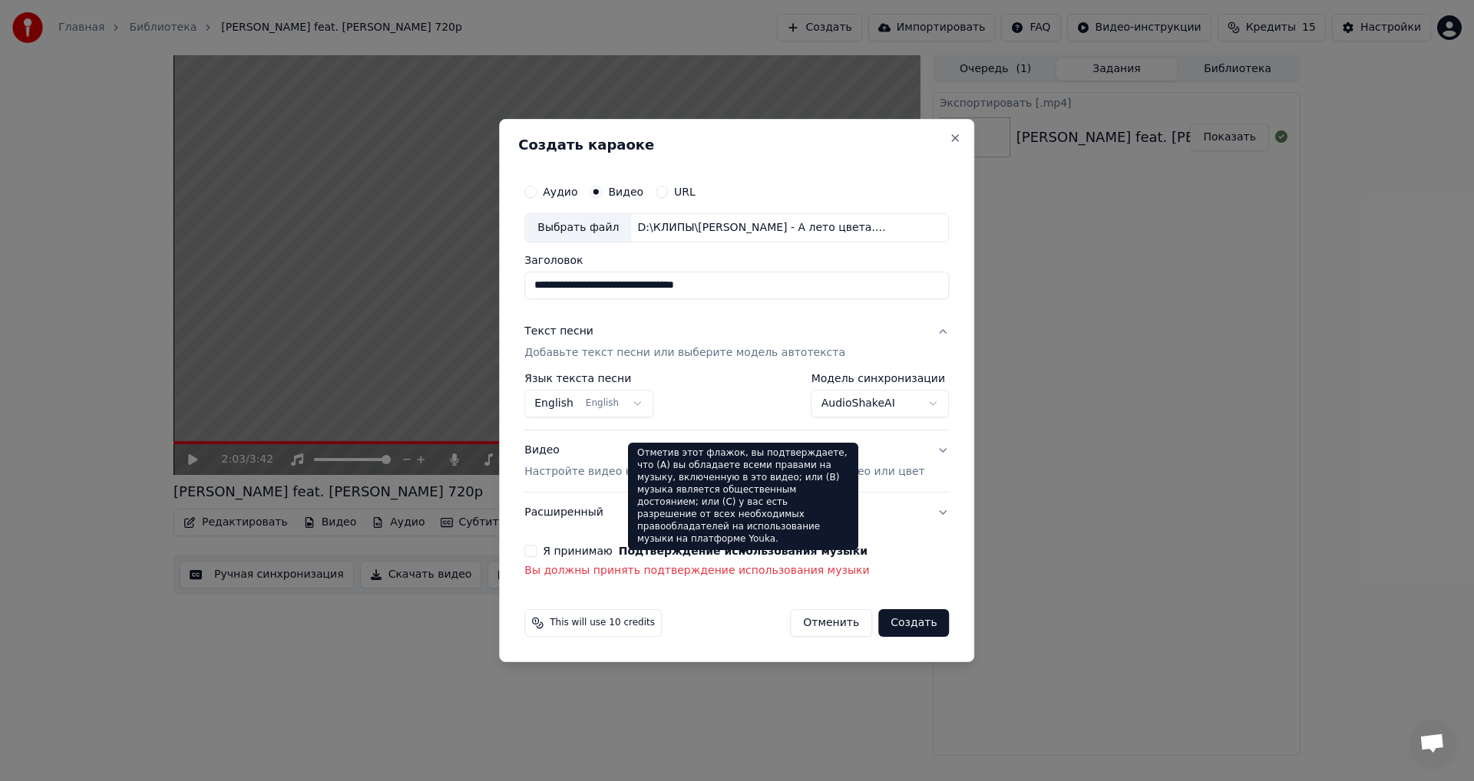
click at [749, 556] on button "Подтверждение использования музыки" at bounding box center [743, 551] width 249 height 11
click at [678, 549] on button "Подтверждение использования музыки" at bounding box center [743, 551] width 249 height 11
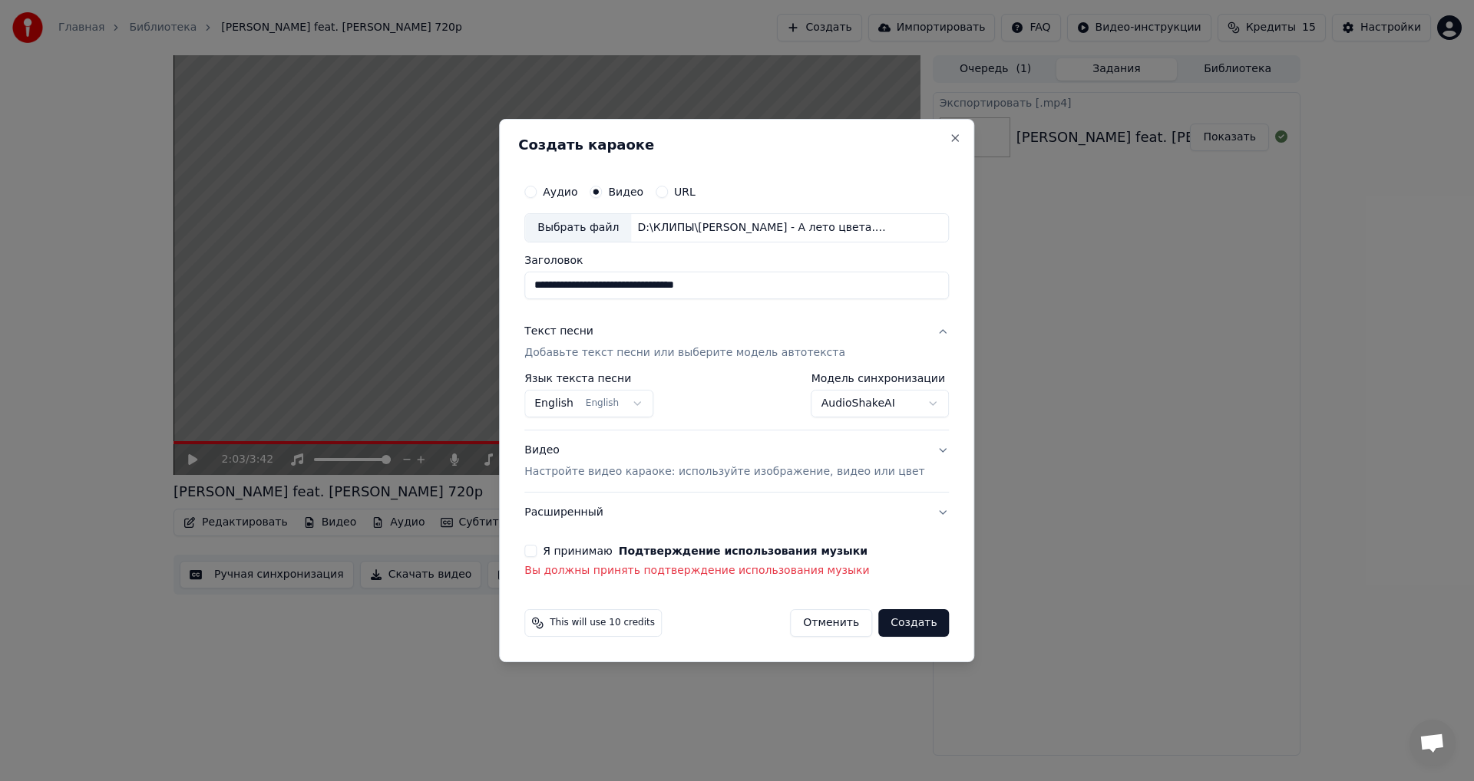
click at [625, 570] on p "Вы должны принять подтверждение использования музыки" at bounding box center [736, 570] width 424 height 15
click at [920, 514] on button "Расширенный" at bounding box center [736, 513] width 424 height 40
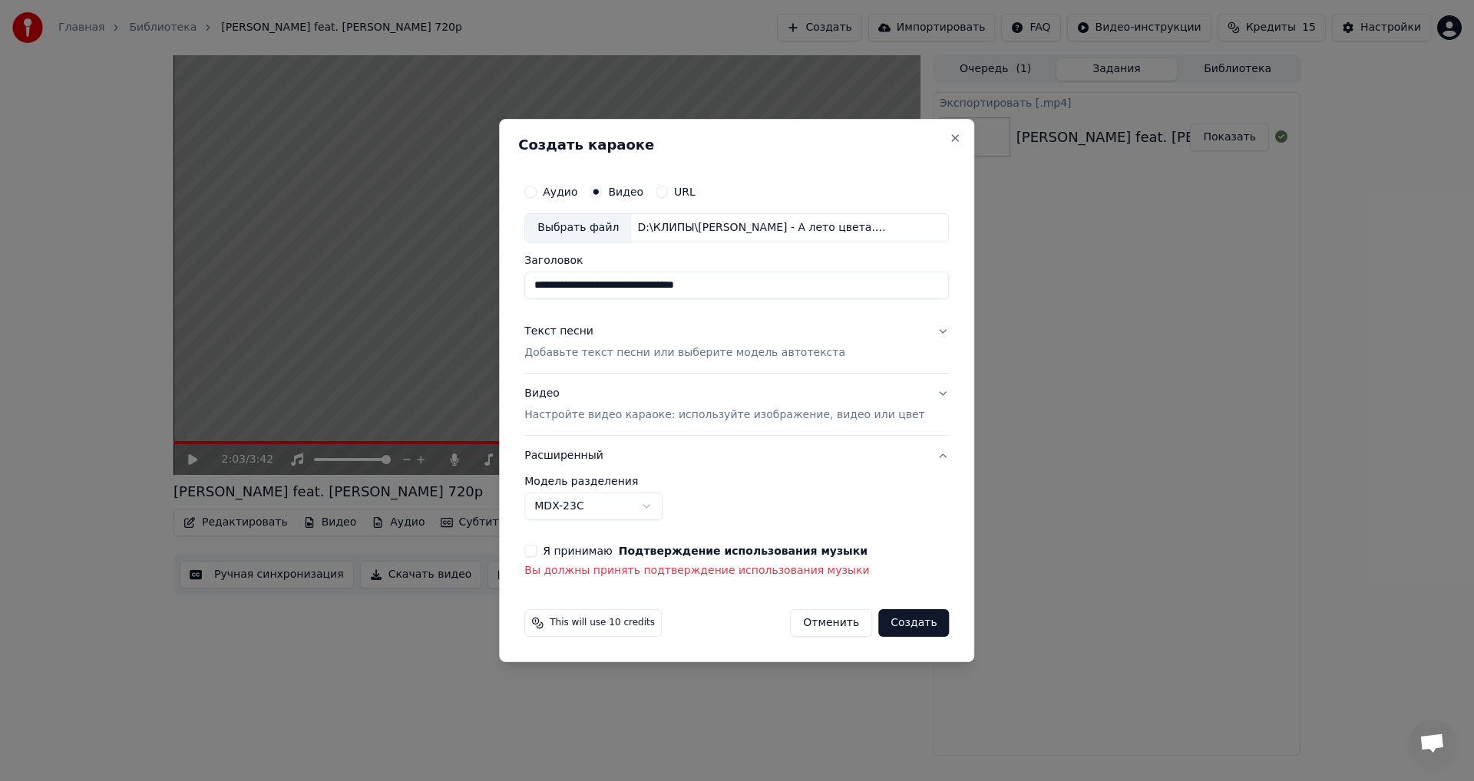
click at [917, 459] on button "Расширенный" at bounding box center [736, 456] width 424 height 40
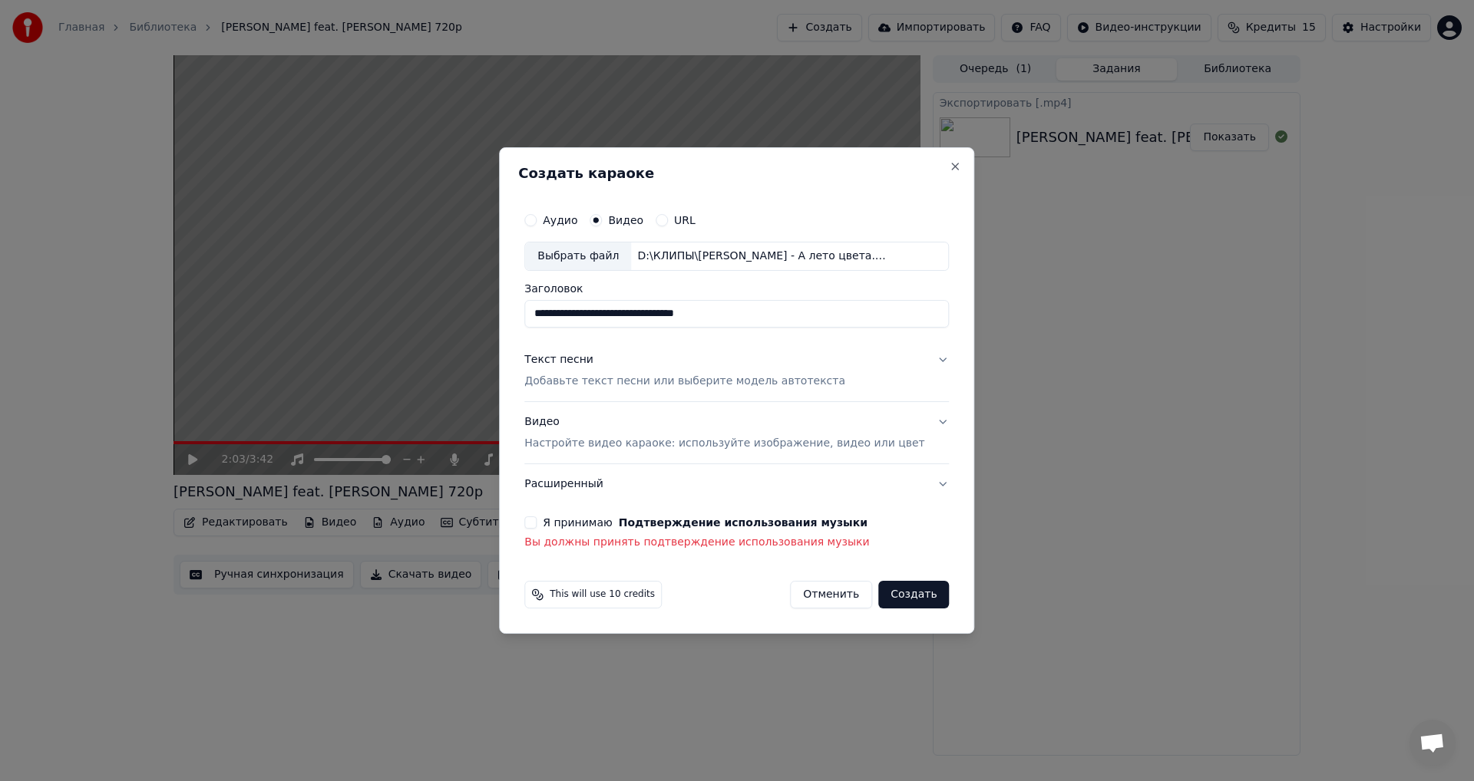
click at [887, 594] on button "Создать" at bounding box center [913, 595] width 71 height 28
drag, startPoint x: 616, startPoint y: 519, endPoint x: 707, endPoint y: 527, distance: 91.7
click at [618, 520] on label "Я принимаю Подтверждение использования музыки" at bounding box center [705, 522] width 325 height 11
click at [537, 520] on button "Я принимаю Подтверждение использования музыки" at bounding box center [530, 523] width 12 height 12
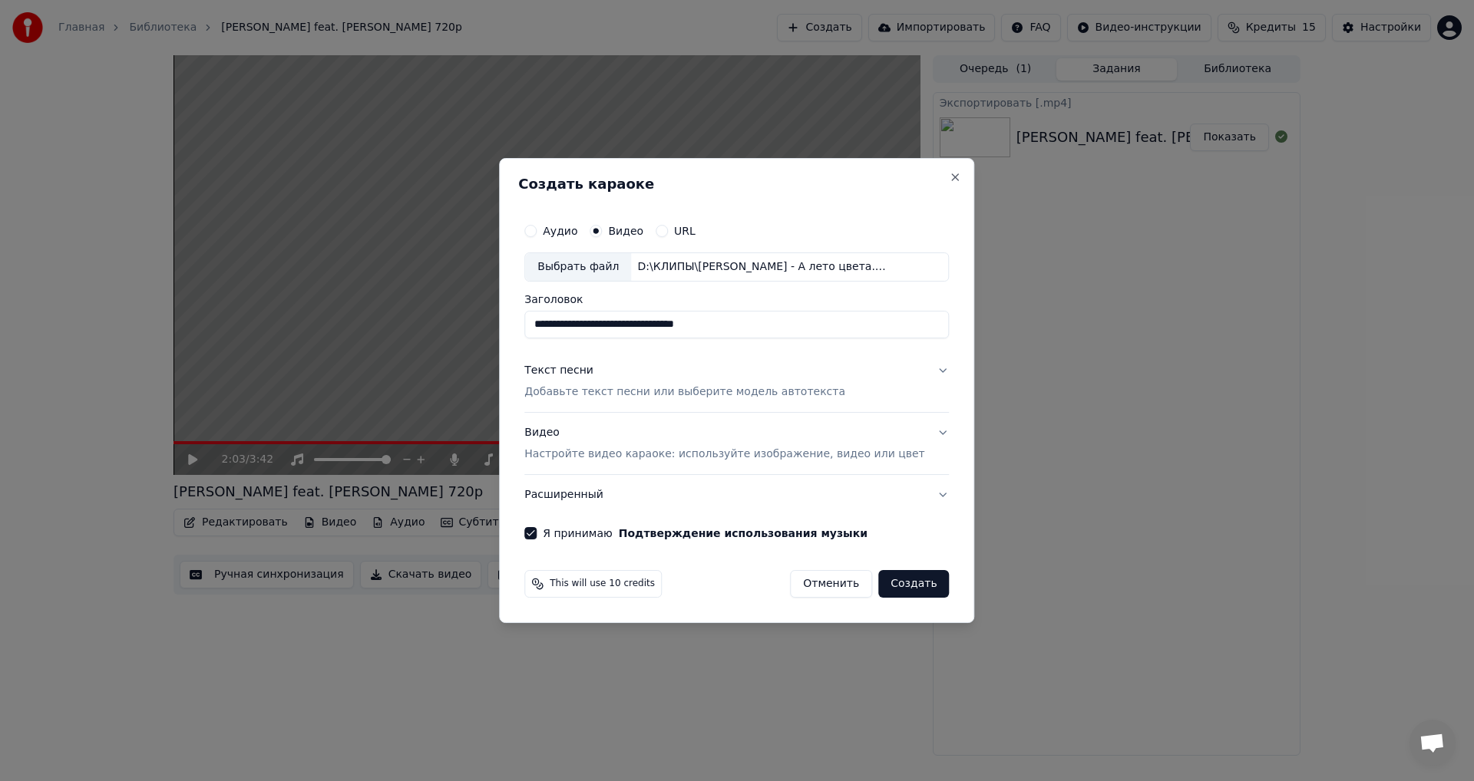
click at [537, 531] on button "Я принимаю Подтверждение использования музыки" at bounding box center [530, 533] width 12 height 12
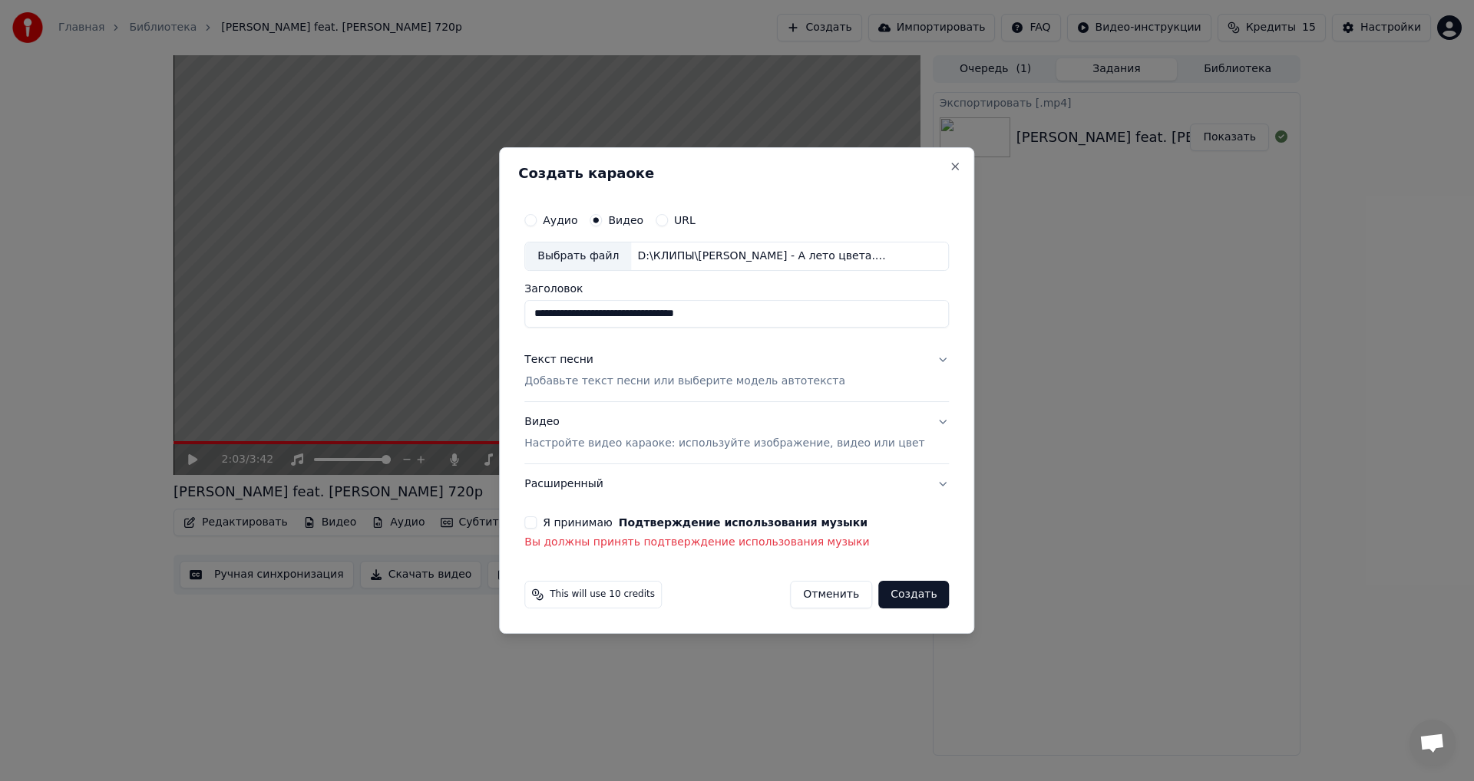
click at [537, 526] on button "Я принимаю Подтверждение использования музыки" at bounding box center [530, 523] width 12 height 12
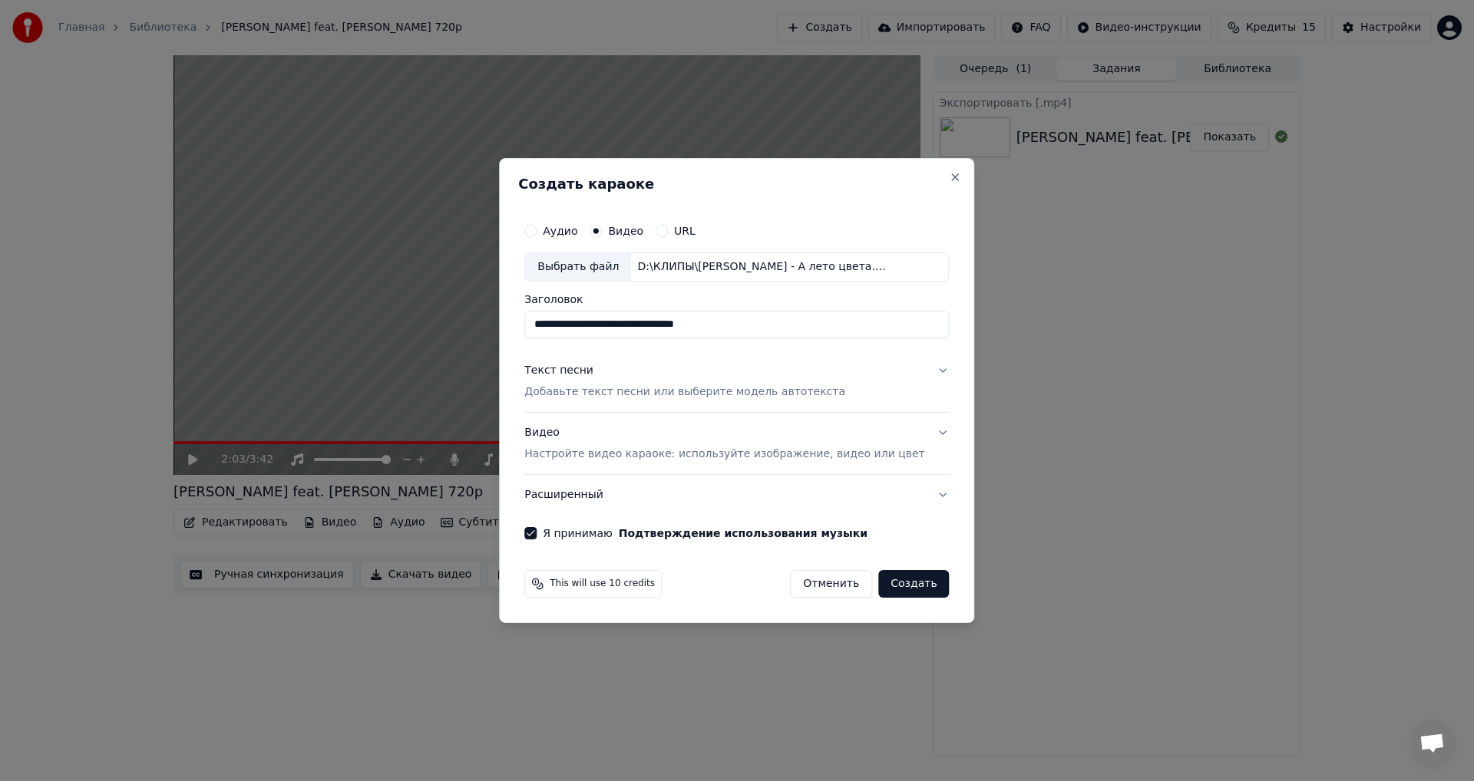
click at [882, 587] on button "Создать" at bounding box center [913, 584] width 71 height 28
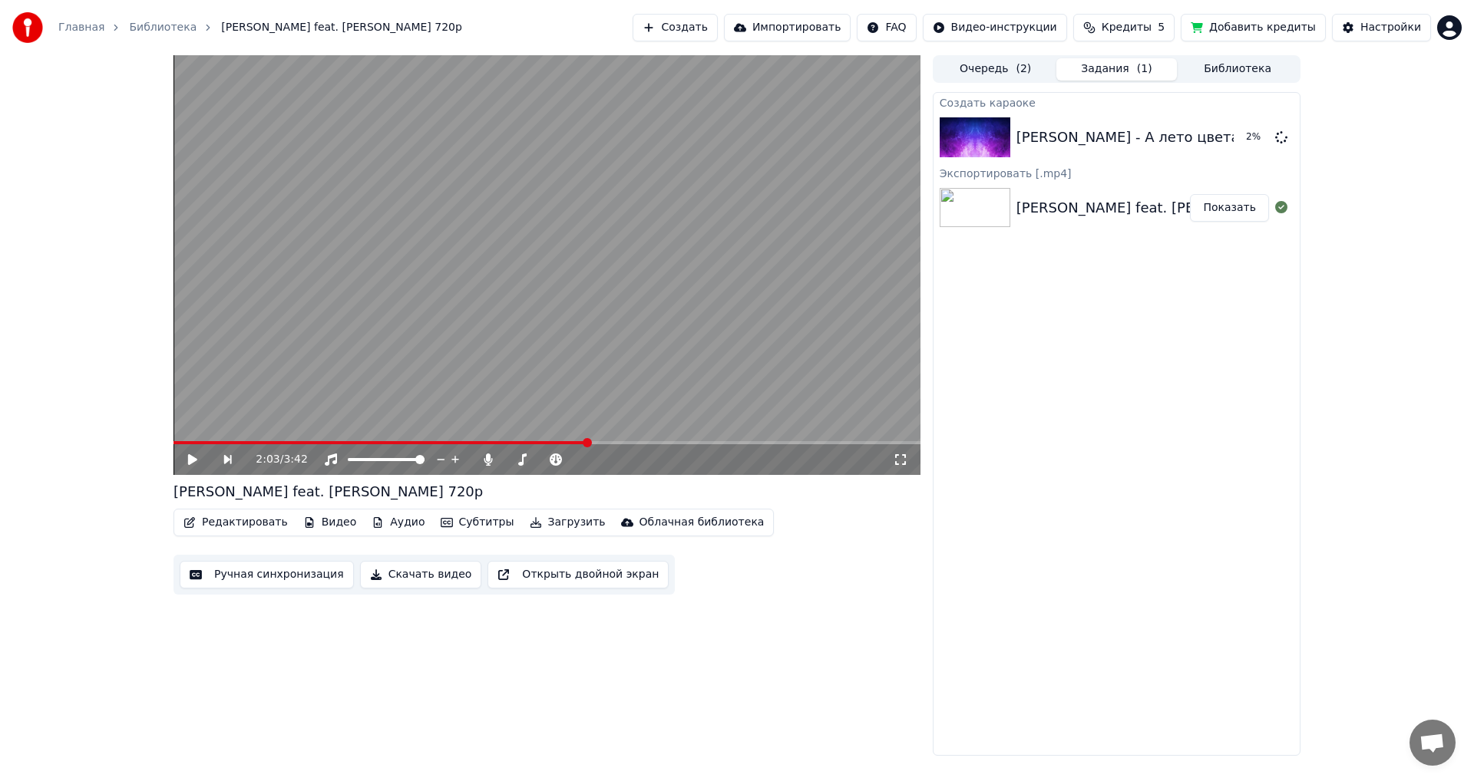
click at [989, 68] on button "Очередь ( 2 )" at bounding box center [995, 69] width 121 height 22
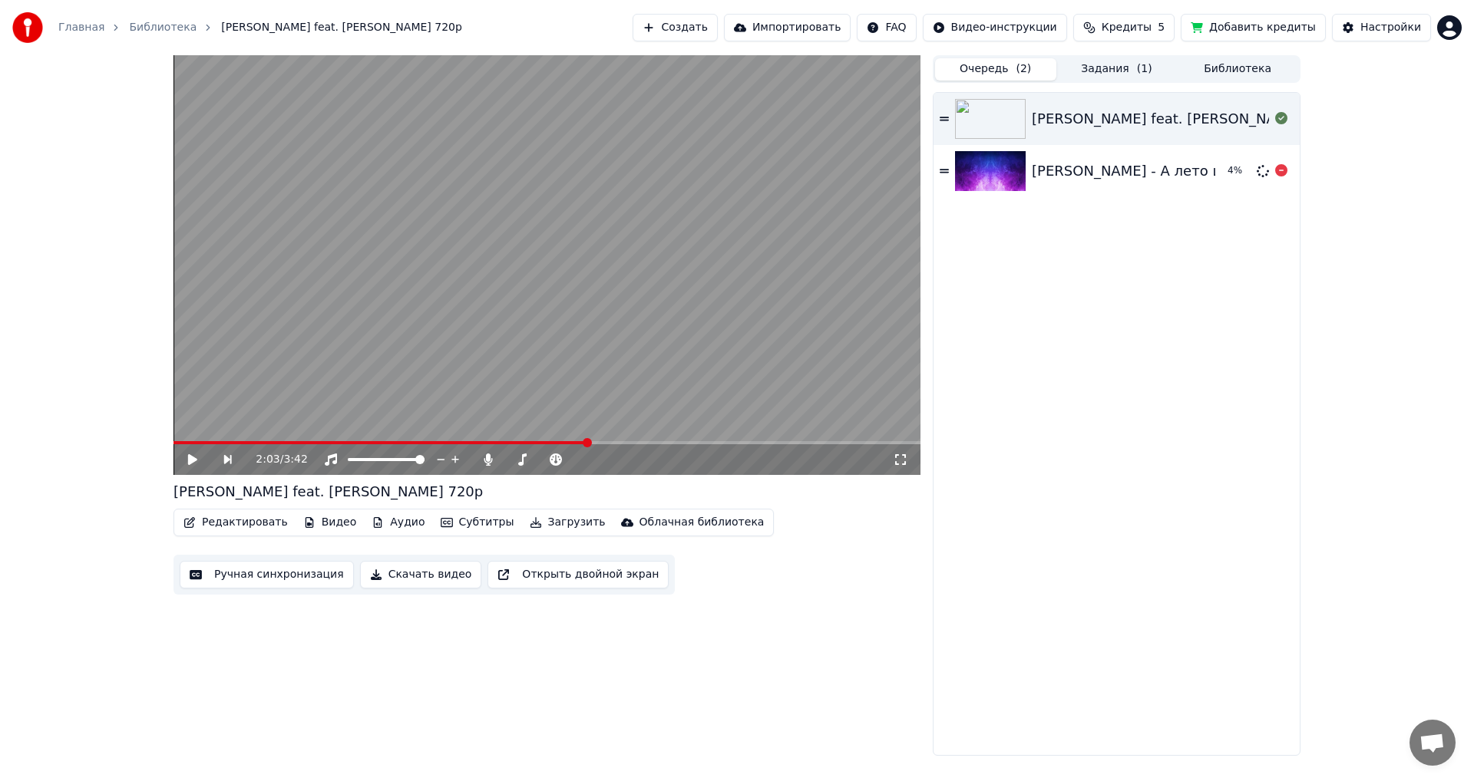
click at [1077, 169] on div "[PERSON_NAME] - А лето цвета... 1080p" at bounding box center [1174, 170] width 285 height 21
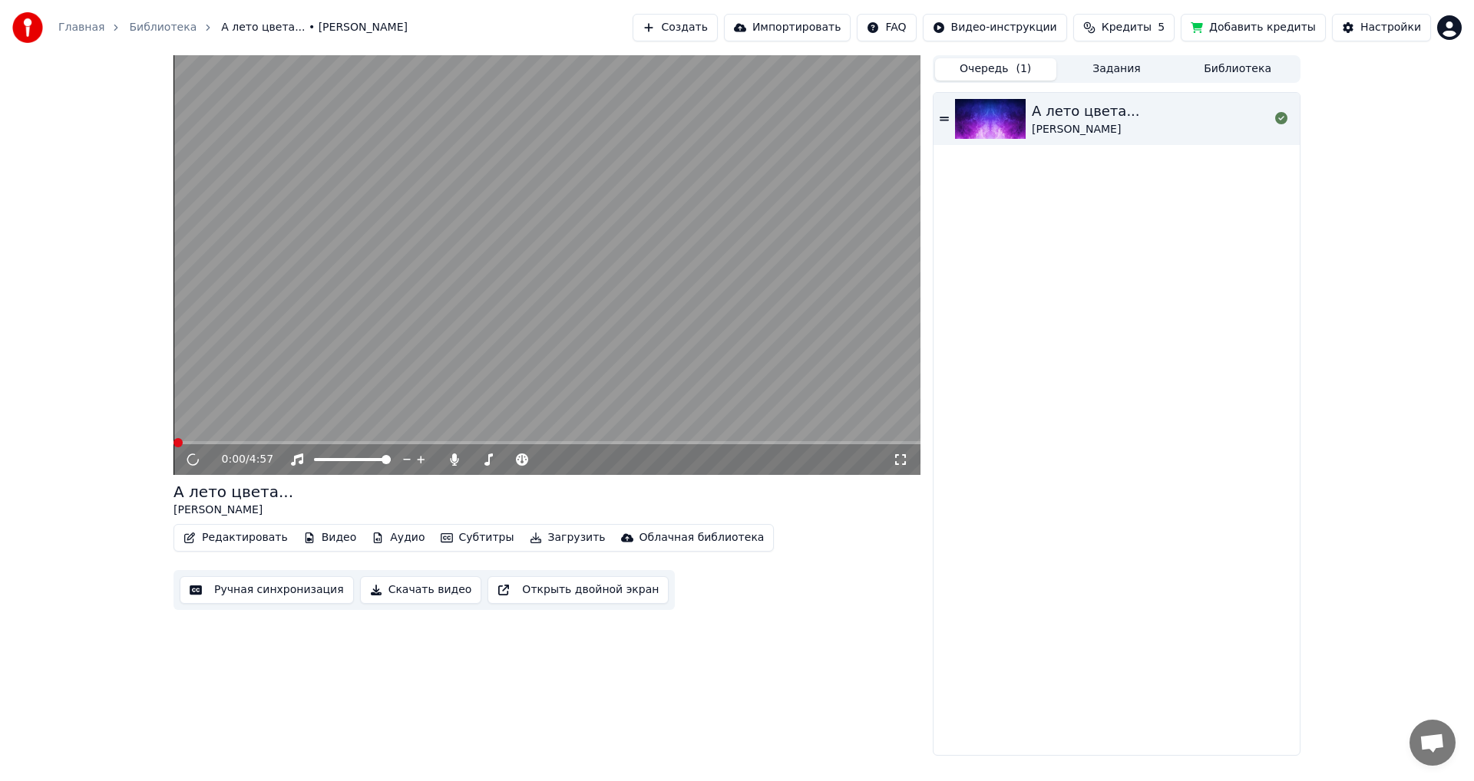
click at [1114, 67] on button "Задания" at bounding box center [1116, 69] width 121 height 22
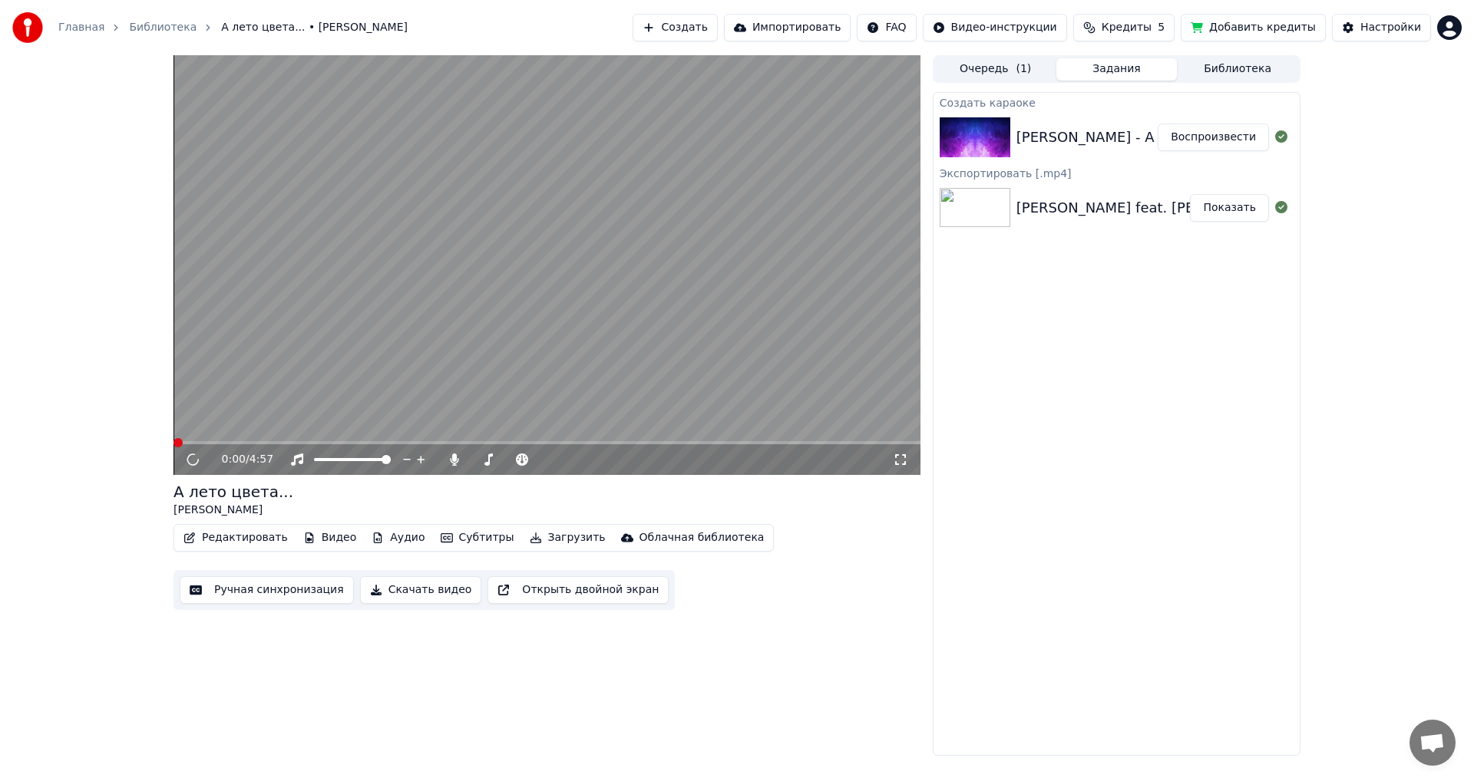
click at [1243, 71] on button "Библиотека" at bounding box center [1237, 69] width 121 height 22
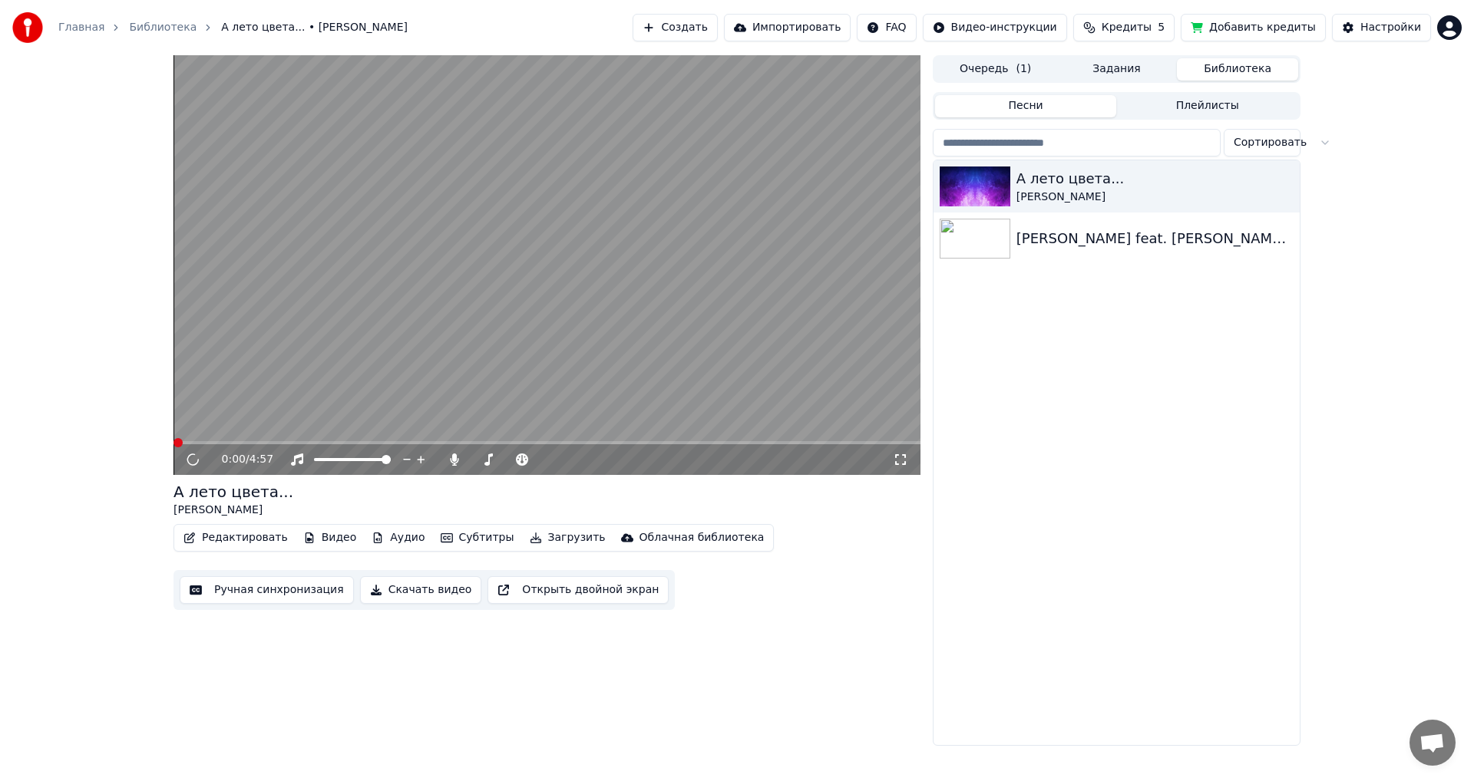
click at [1258, 26] on button "Добавить кредиты" at bounding box center [1252, 28] width 145 height 28
click at [190, 463] on icon at bounding box center [193, 459] width 15 height 15
click at [1027, 242] on div "[PERSON_NAME] feat. [PERSON_NAME] 720p" at bounding box center [1147, 238] width 262 height 21
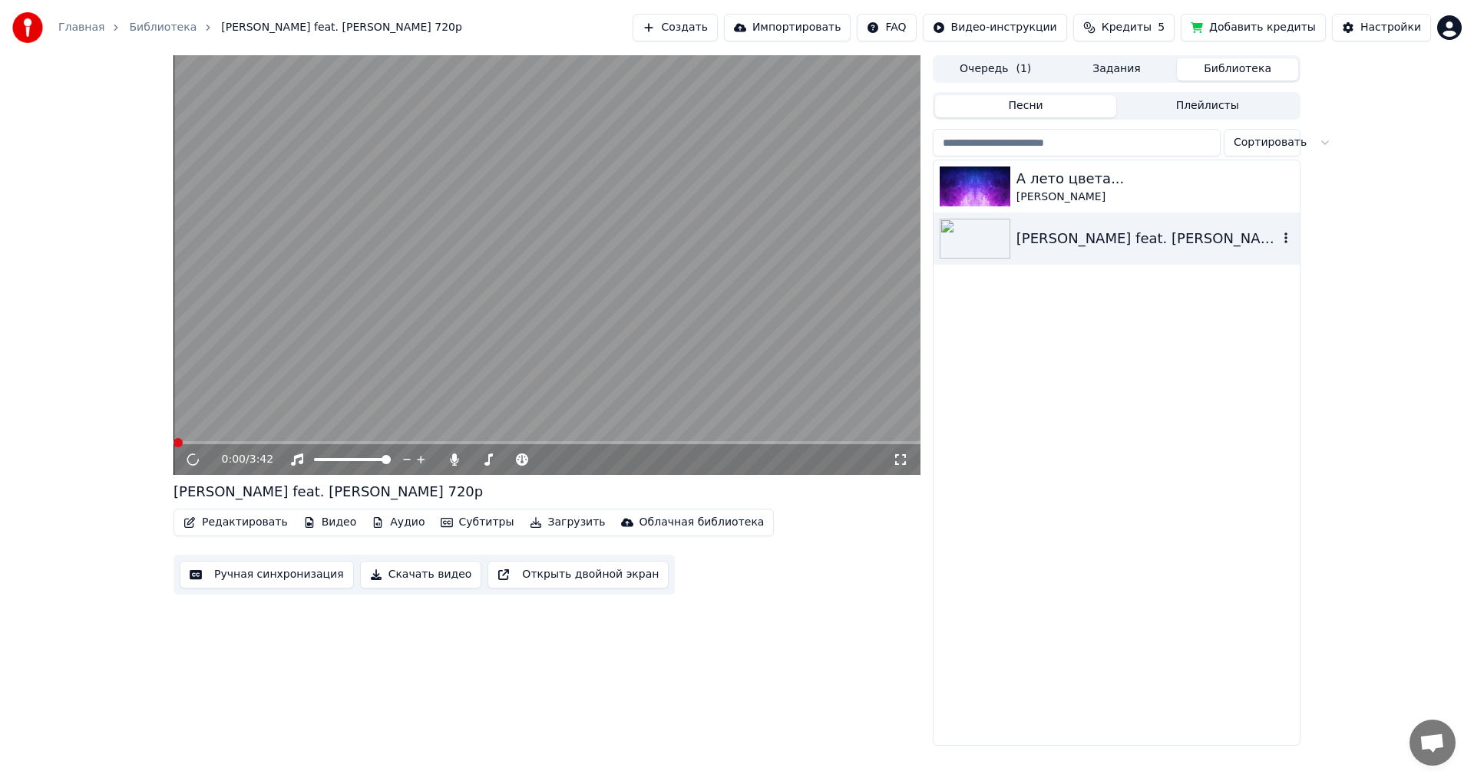
click at [1037, 177] on div "А лето цвета..." at bounding box center [1154, 178] width 277 height 21
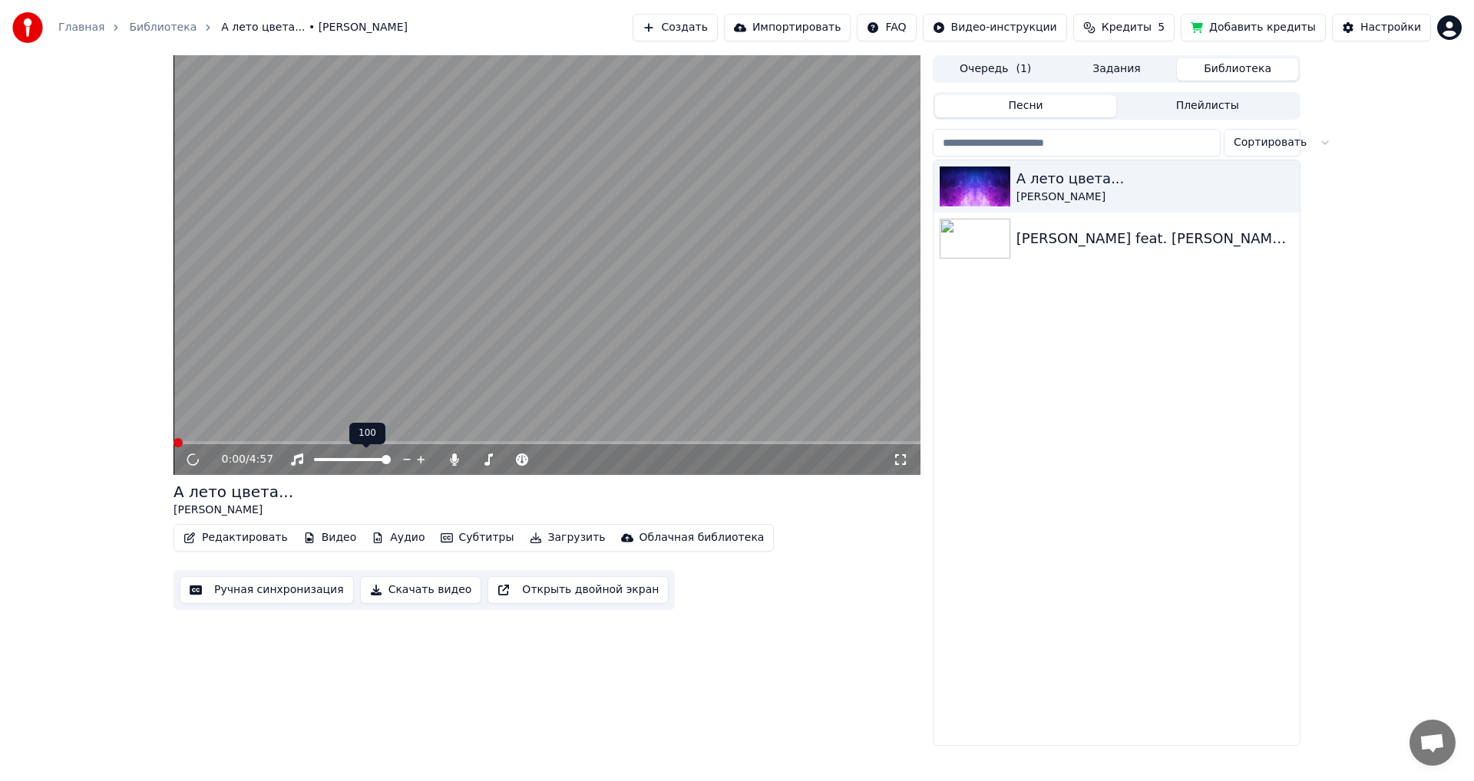
click at [997, 63] on button "Очередь ( 1 )" at bounding box center [995, 69] width 121 height 22
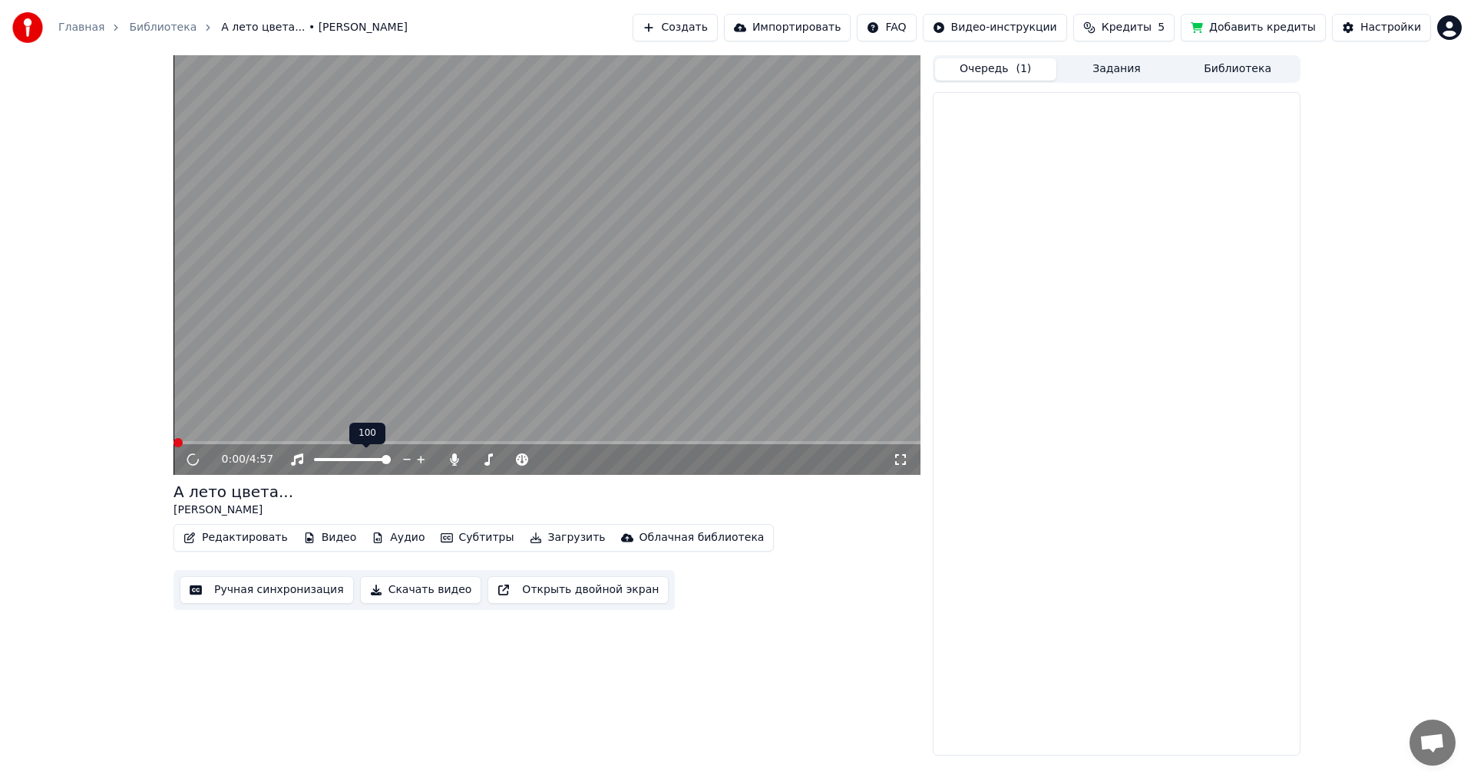
click at [993, 73] on button "Очередь ( 1 )" at bounding box center [995, 69] width 121 height 22
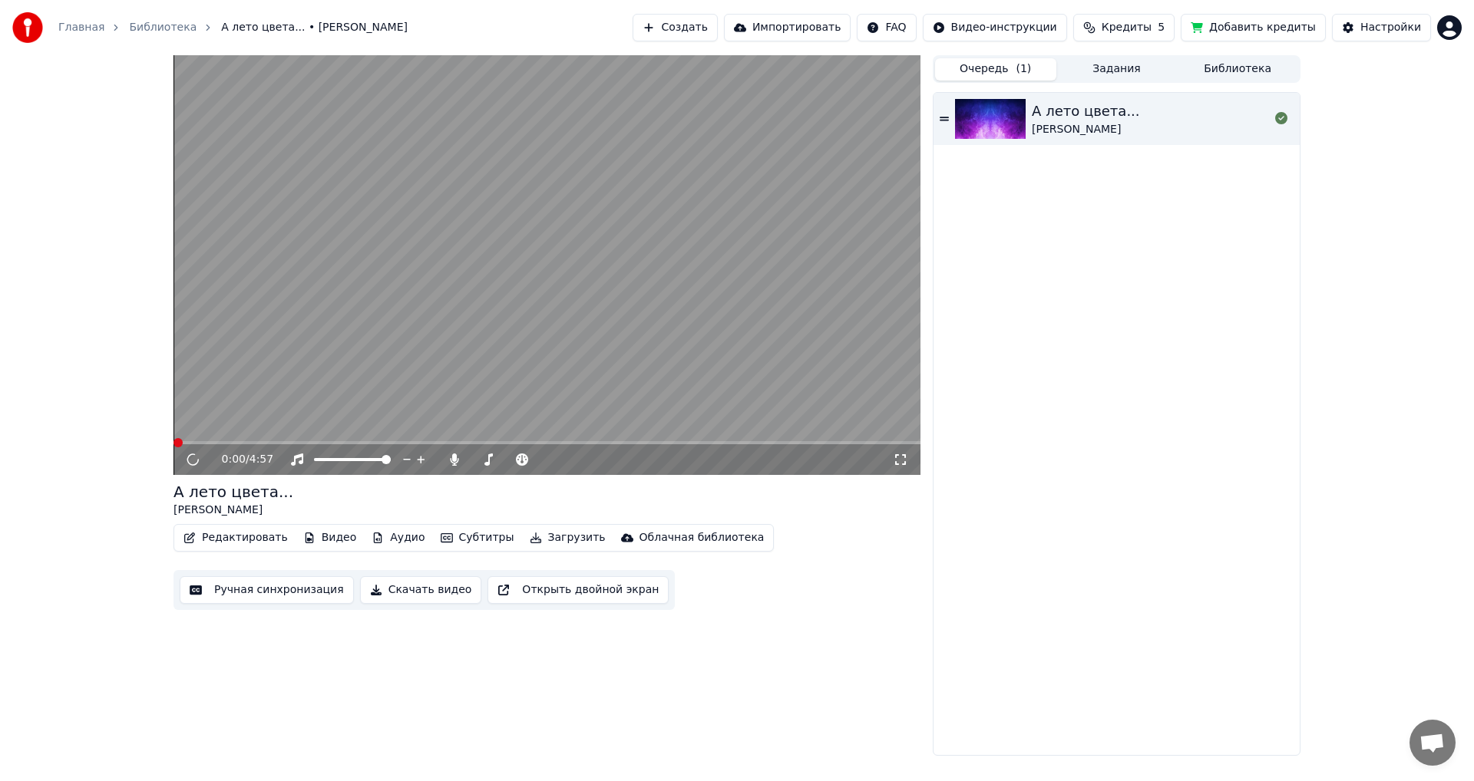
click at [908, 633] on div "0:00 / 4:57 А лето цвета... [PERSON_NAME] Редактировать Видео Аудио Субтитры За…" at bounding box center [546, 405] width 747 height 701
click at [1048, 187] on div "А лето цвета... [PERSON_NAME]" at bounding box center [1116, 424] width 366 height 662
click at [984, 63] on button "Очередь ( 1 )" at bounding box center [995, 69] width 121 height 22
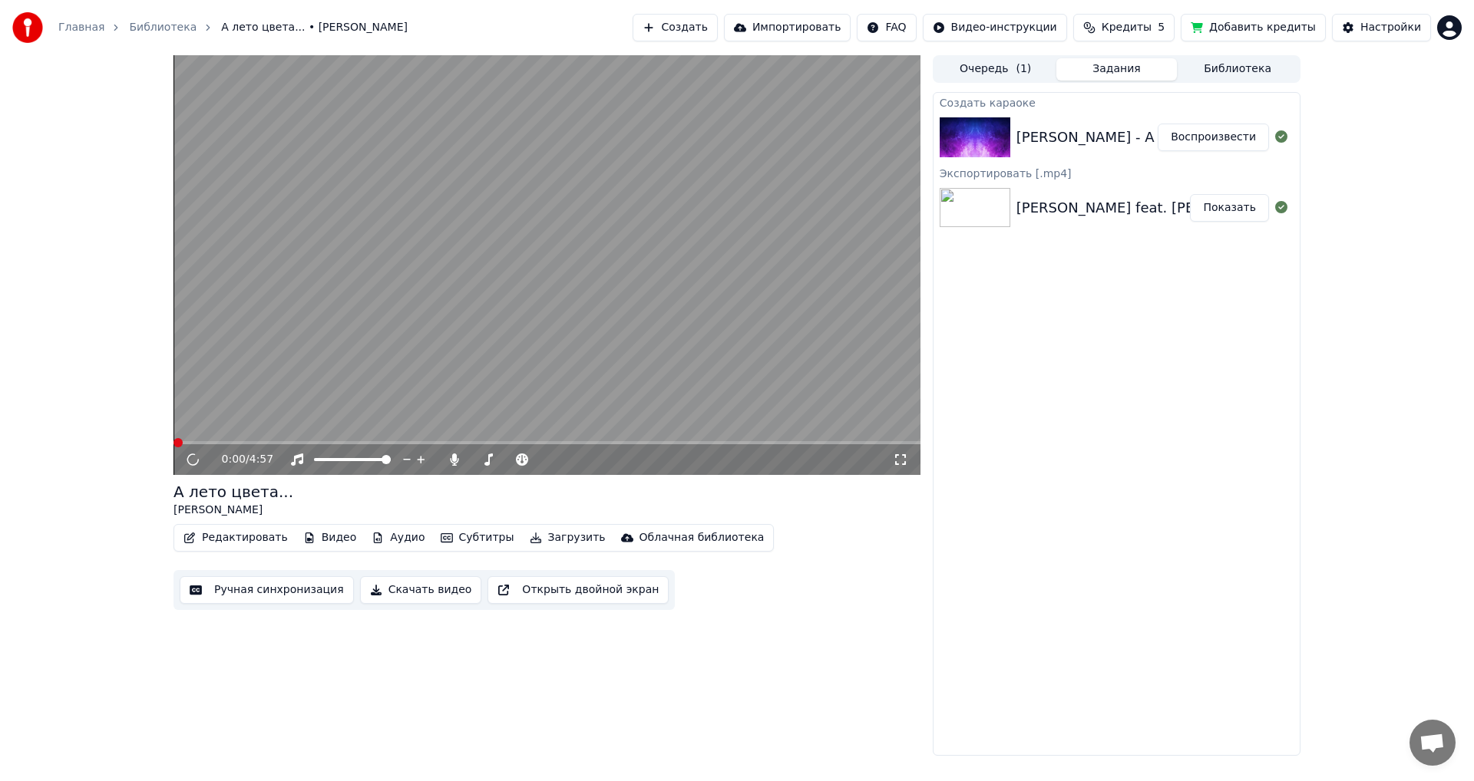
click at [1115, 70] on button "Задания" at bounding box center [1116, 69] width 121 height 22
click at [1217, 138] on button "Воспроизвести" at bounding box center [1212, 138] width 111 height 28
click at [818, 433] on video at bounding box center [546, 265] width 747 height 420
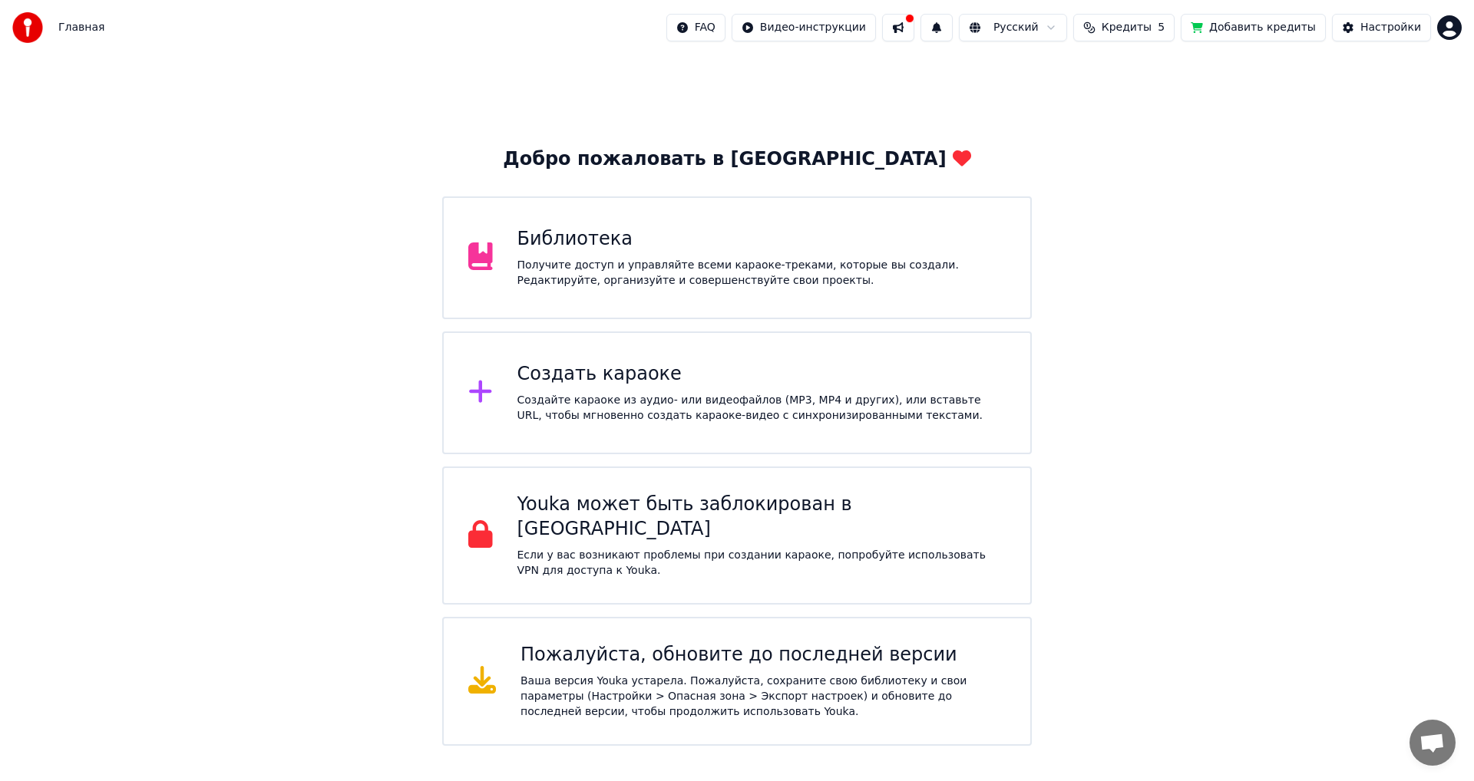
click at [1148, 434] on div "Добро пожаловать в Youka Библиотека Получите доступ и управляйте всеми караоке-…" at bounding box center [737, 400] width 1474 height 691
click at [1204, 308] on div "Добро пожаловать в Youka Библиотека Получите доступ и управляйте всеми караоке-…" at bounding box center [737, 400] width 1474 height 691
click at [903, 27] on button at bounding box center [898, 28] width 32 height 28
click at [1275, 144] on div "Добро пожаловать в Youka Библиотека Получите доступ и управляйте всеми караоке-…" at bounding box center [737, 400] width 1474 height 691
click at [1271, 439] on div "Добро пожаловать в Youka Библиотека Получите доступ и управляйте всеми караоке-…" at bounding box center [737, 400] width 1474 height 691
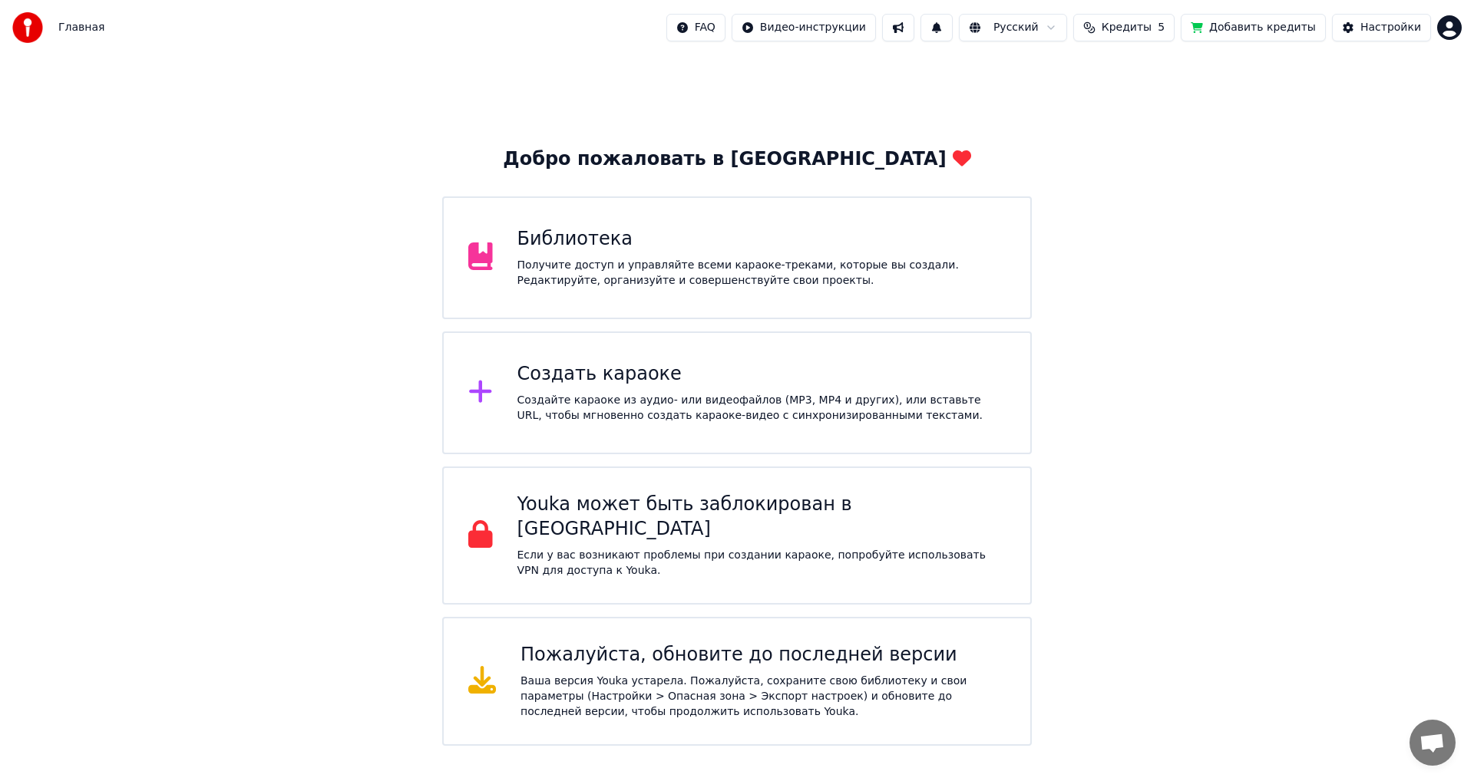
click at [606, 383] on div "Создать караоке" at bounding box center [761, 374] width 489 height 25
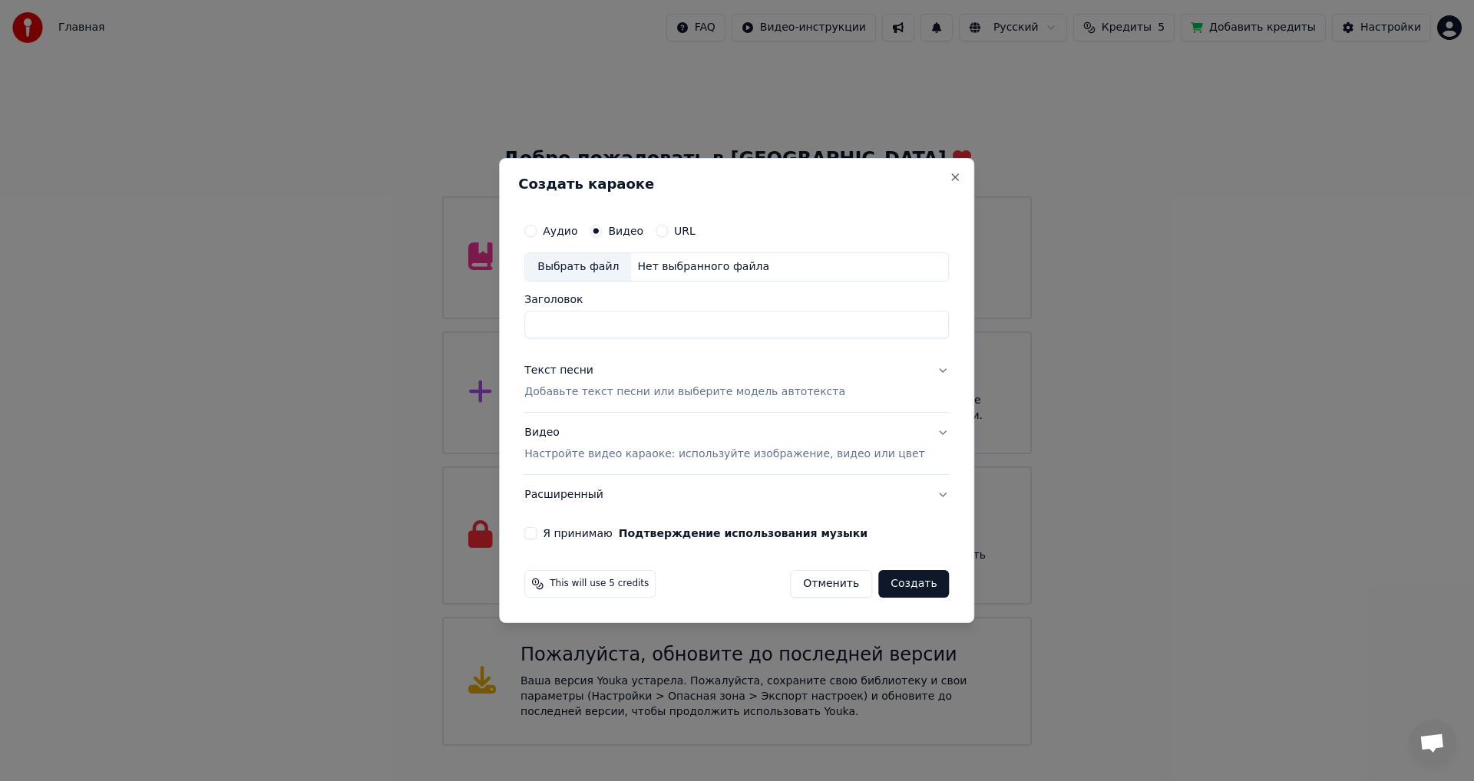
click at [810, 586] on button "Отменить" at bounding box center [831, 584] width 82 height 28
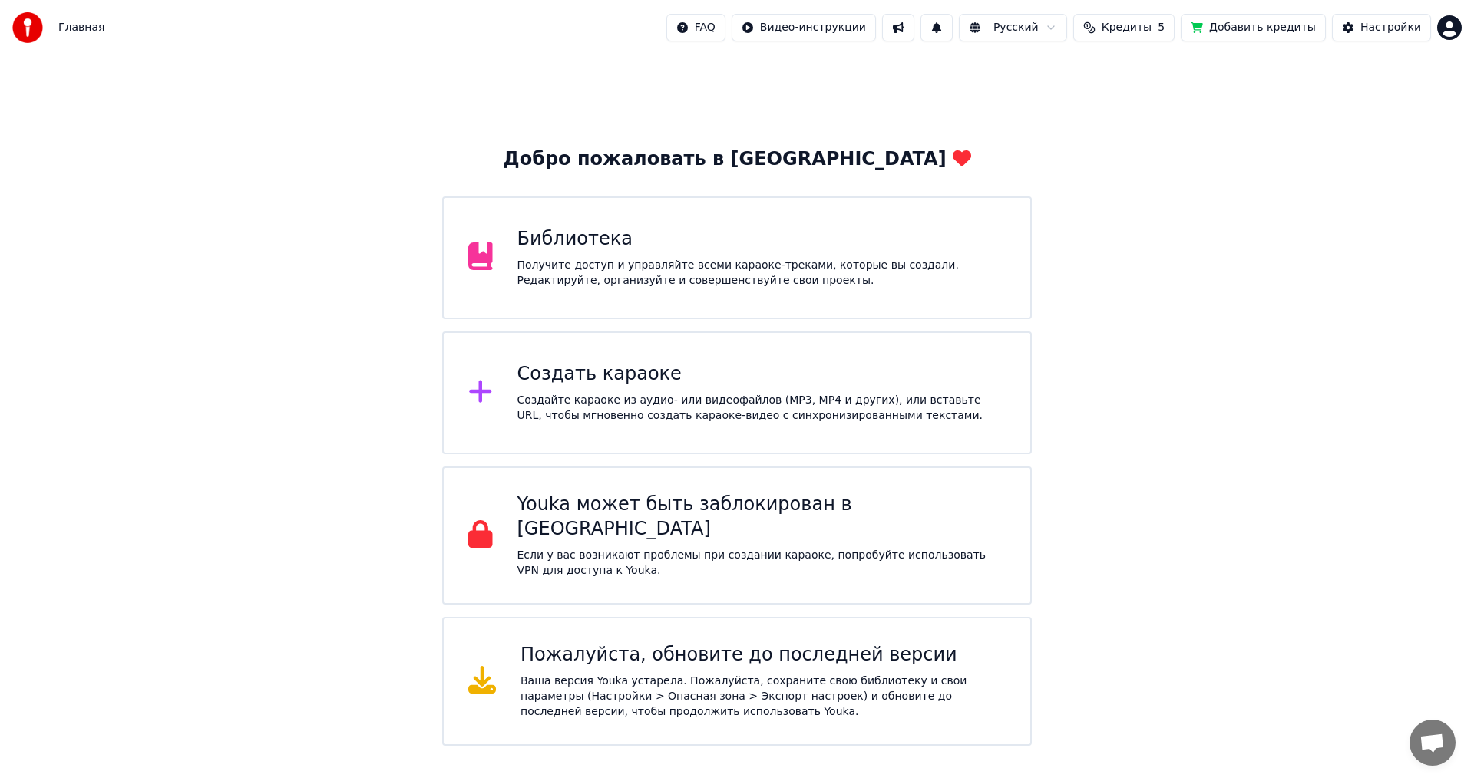
click at [1375, 25] on div "Настройки" at bounding box center [1390, 27] width 61 height 15
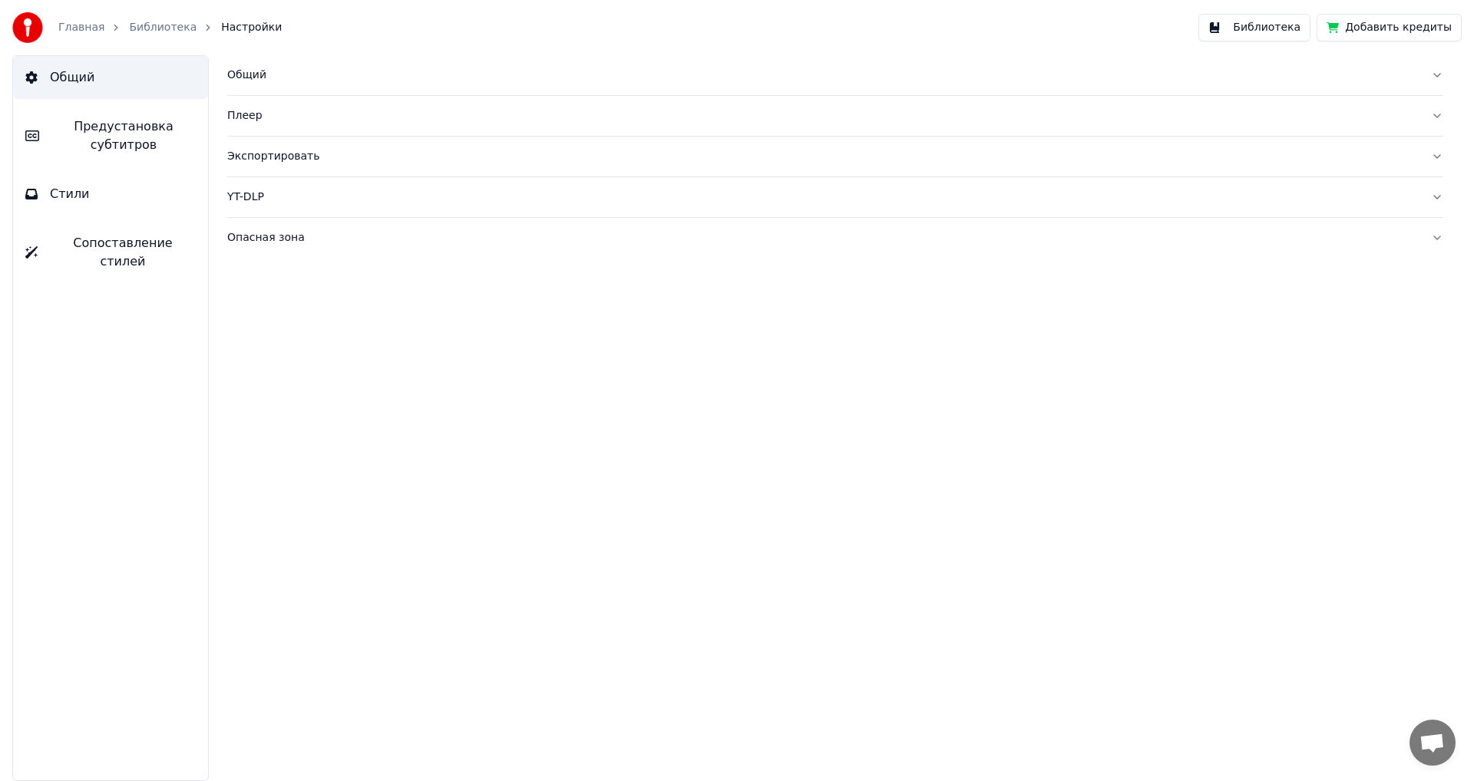
click at [691, 471] on div "Общий Плеер Экспортировать YT-DLP Опасная зона" at bounding box center [834, 418] width 1277 height 726
click at [147, 26] on link "Библиотека" at bounding box center [163, 27] width 68 height 15
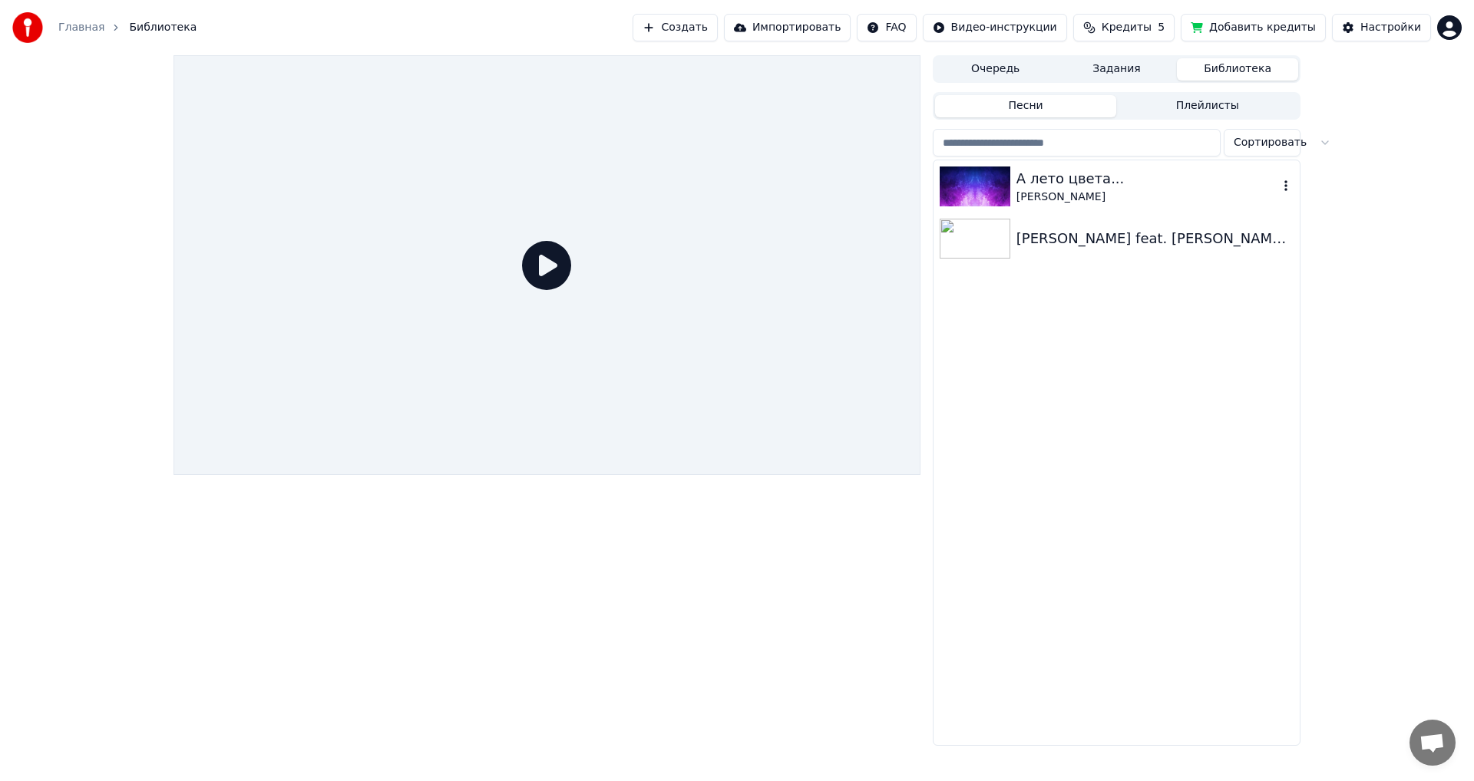
click at [1038, 187] on div "А лето цвета..." at bounding box center [1147, 178] width 262 height 21
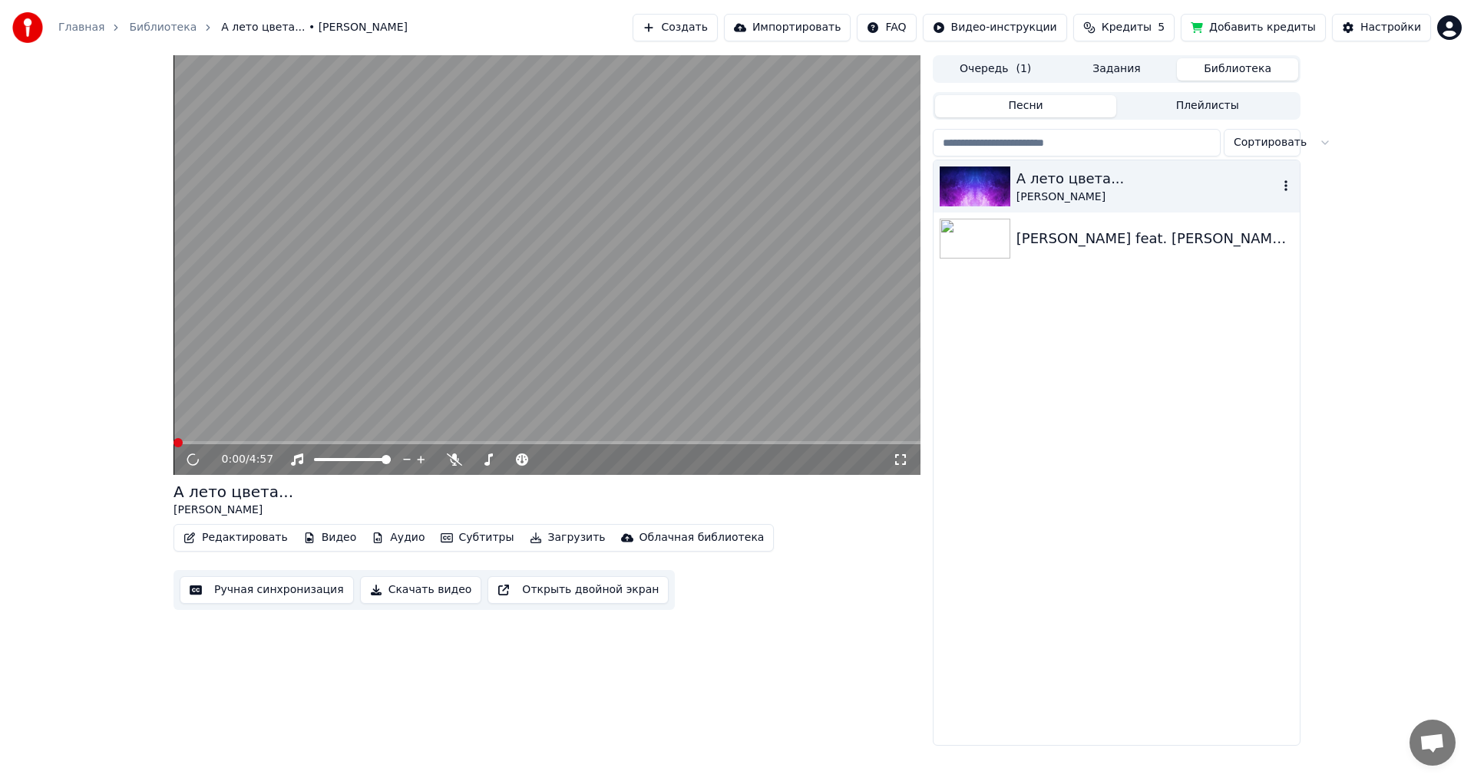
click at [1285, 187] on icon "button" at bounding box center [1285, 185] width 3 height 11
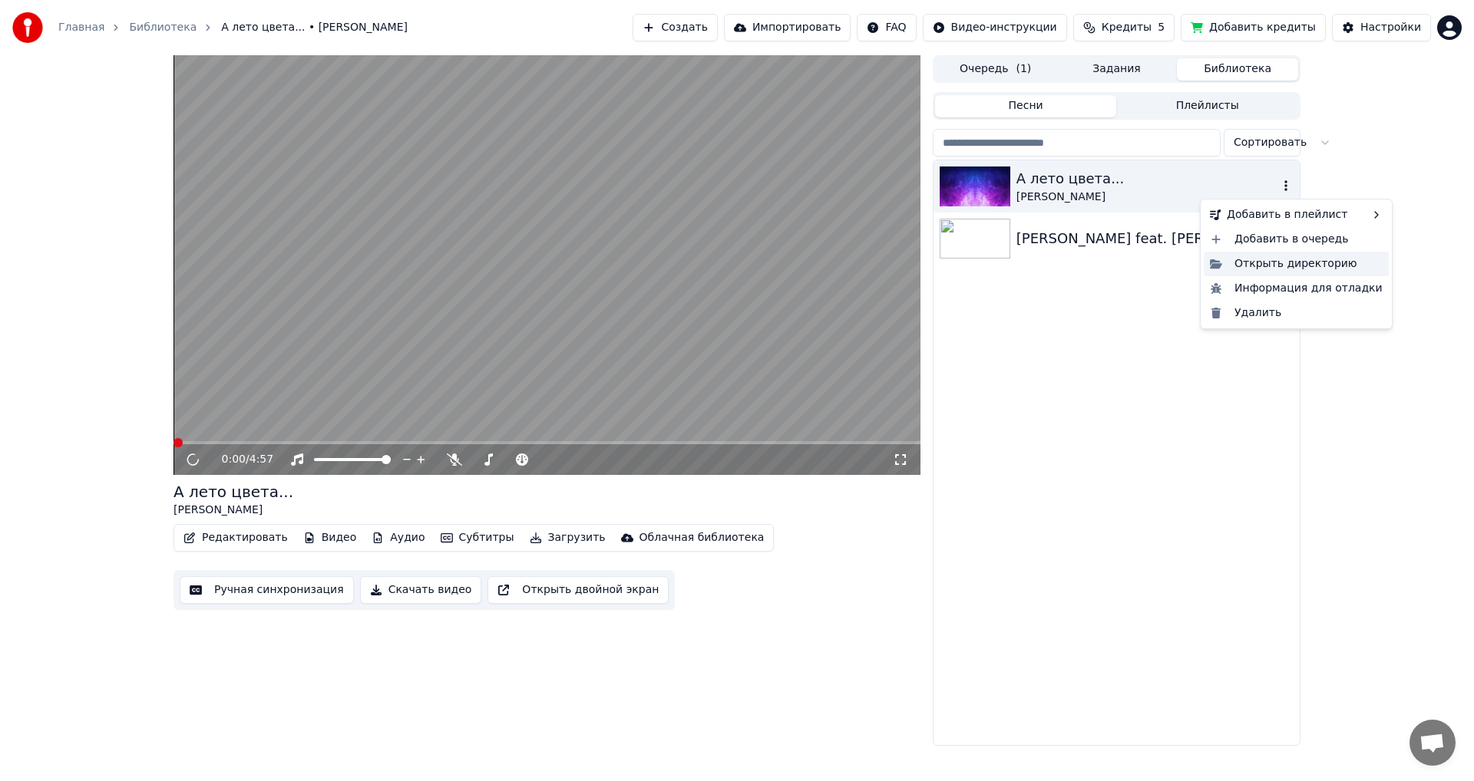
click at [1278, 263] on div "Открыть директорию" at bounding box center [1296, 264] width 185 height 25
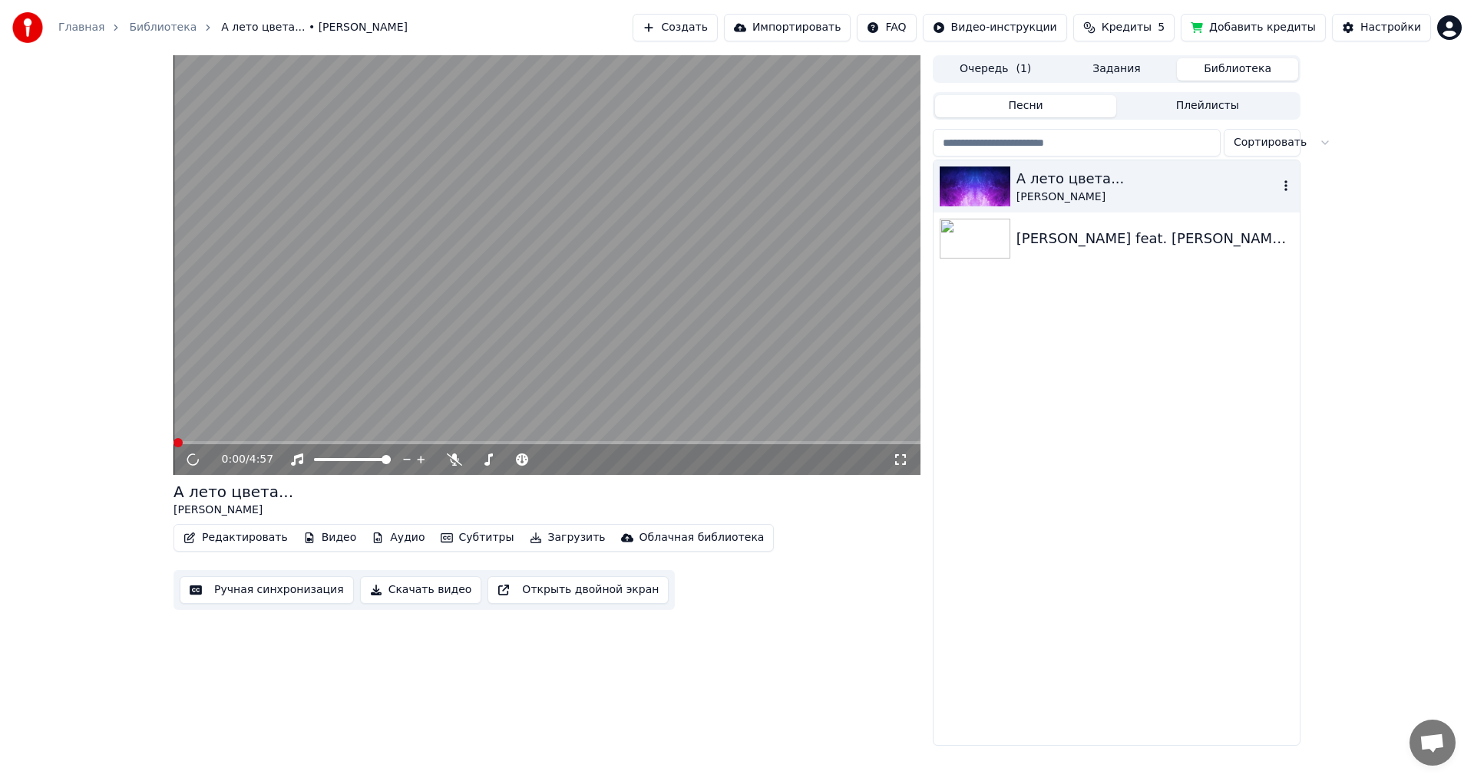
click at [1025, 436] on div "А лето цвета... [PERSON_NAME] [PERSON_NAME] feat. [PERSON_NAME] 720p" at bounding box center [1116, 452] width 366 height 585
click at [396, 591] on button "Скачать видео" at bounding box center [421, 590] width 122 height 28
